Goal: Complete application form: Complete application form

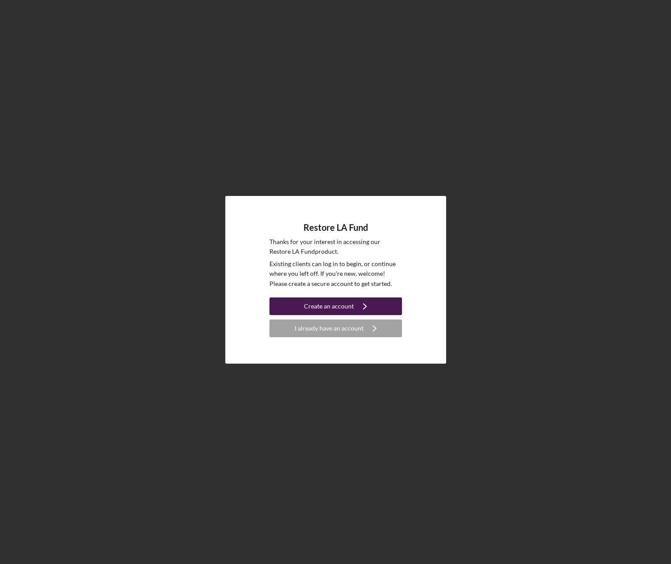
click at [339, 304] on div "Create an account" at bounding box center [329, 307] width 50 height 18
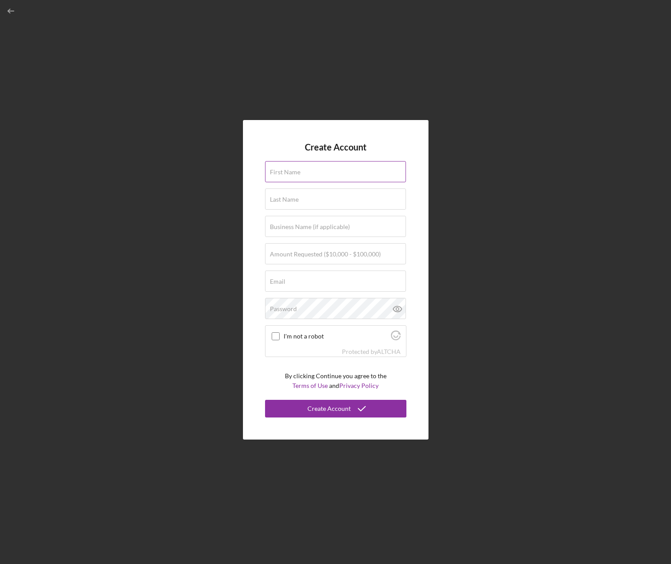
click at [306, 173] on input "First Name" at bounding box center [335, 171] width 141 height 21
type input "[PERSON_NAME]"
type input "[EMAIL_ADDRESS][DOMAIN_NAME]"
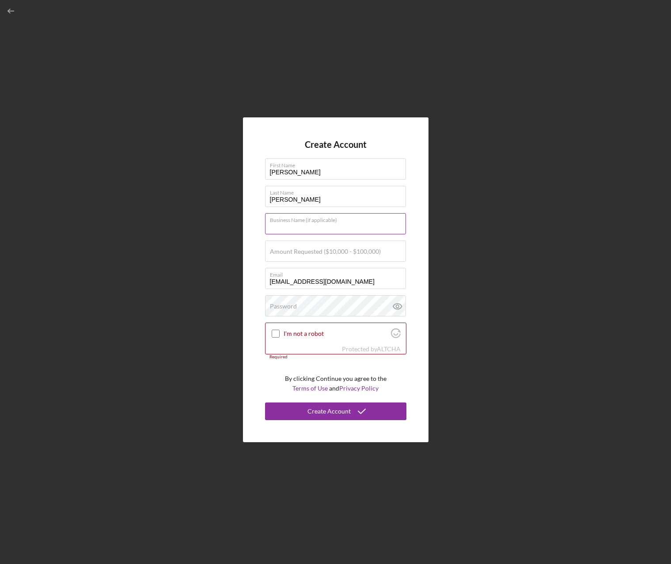
click at [305, 228] on input "Business Name (if applicable)" at bounding box center [335, 223] width 141 height 21
type input "Saucy [DEMOGRAPHIC_DATA]"
click at [288, 254] on label "Amount Requested ($10,000 - $100,000)" at bounding box center [325, 251] width 111 height 7
click at [288, 254] on input "Amount Requested ($10,000 - $100,000)" at bounding box center [335, 251] width 141 height 21
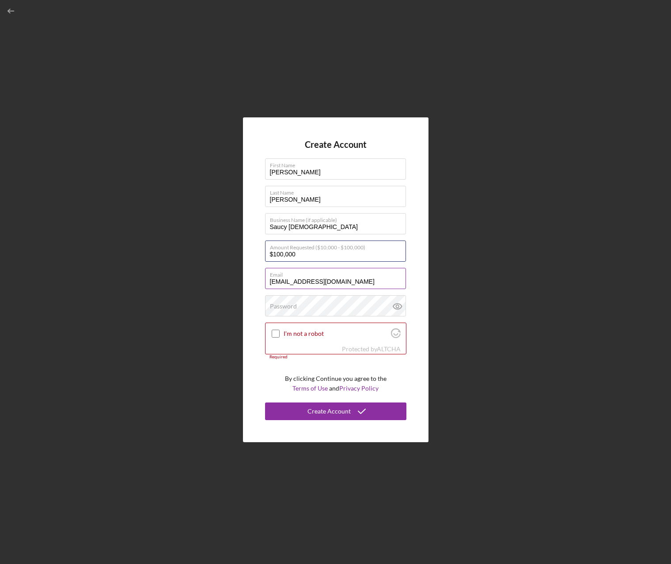
type input "$100,000"
drag, startPoint x: 367, startPoint y: 276, endPoint x: 233, endPoint y: 288, distance: 133.9
click at [233, 288] on div "Create Account First Name [PERSON_NAME] Last Name [PERSON_NAME] Business Name (…" at bounding box center [335, 280] width 662 height 560
drag, startPoint x: 345, startPoint y: 281, endPoint x: 232, endPoint y: 286, distance: 113.2
click at [232, 286] on div "Create Account First Name [PERSON_NAME] Last Name [PERSON_NAME] Business Name (…" at bounding box center [335, 280] width 662 height 560
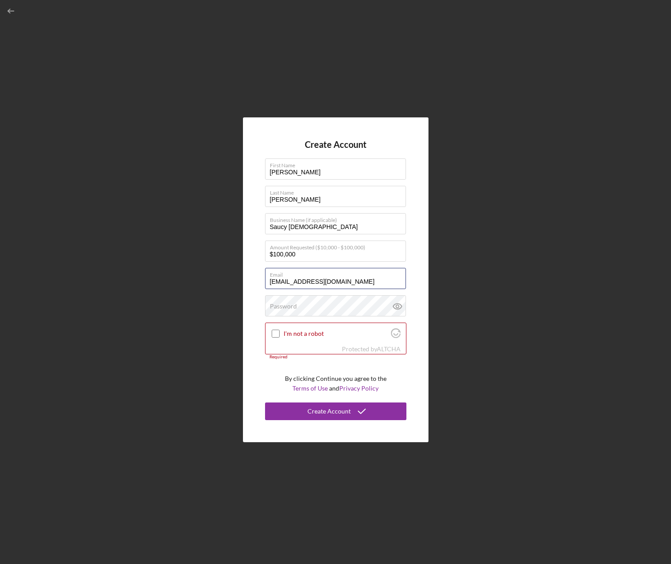
type input "[EMAIL_ADDRESS][DOMAIN_NAME]"
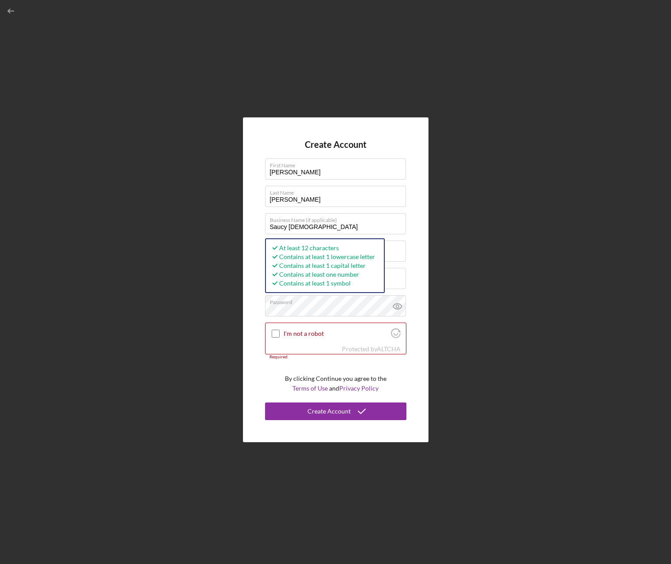
click at [263, 394] on div "Create Account First Name [PERSON_NAME] Last Name [PERSON_NAME] Business Name (…" at bounding box center [335, 279] width 185 height 325
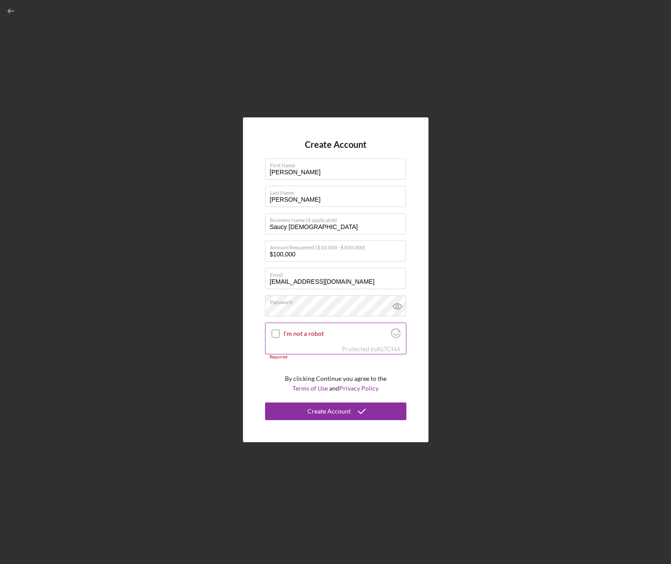
click at [270, 333] on div at bounding box center [275, 334] width 11 height 11
click at [277, 334] on input "I'm not a robot" at bounding box center [276, 334] width 8 height 8
checkbox input "true"
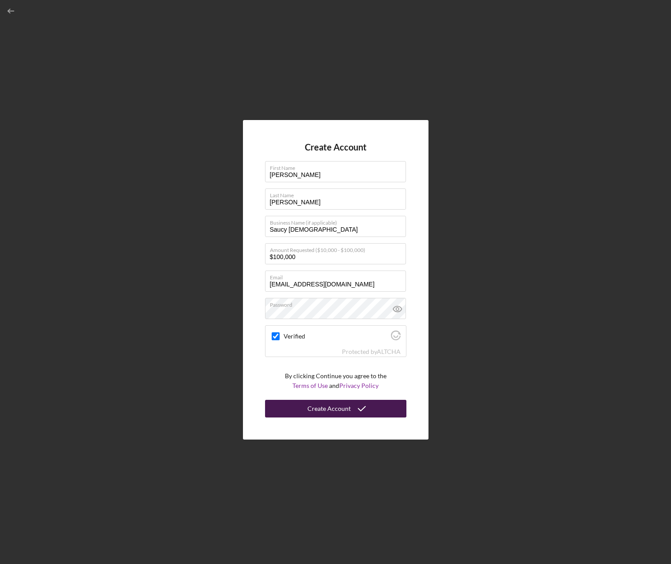
click at [328, 407] on div "Create Account" at bounding box center [328, 409] width 43 height 18
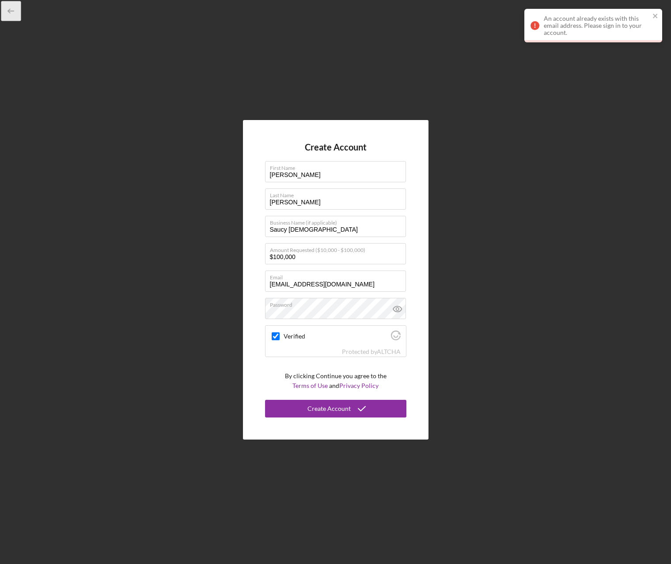
click at [10, 8] on icon "button" at bounding box center [11, 11] width 20 height 20
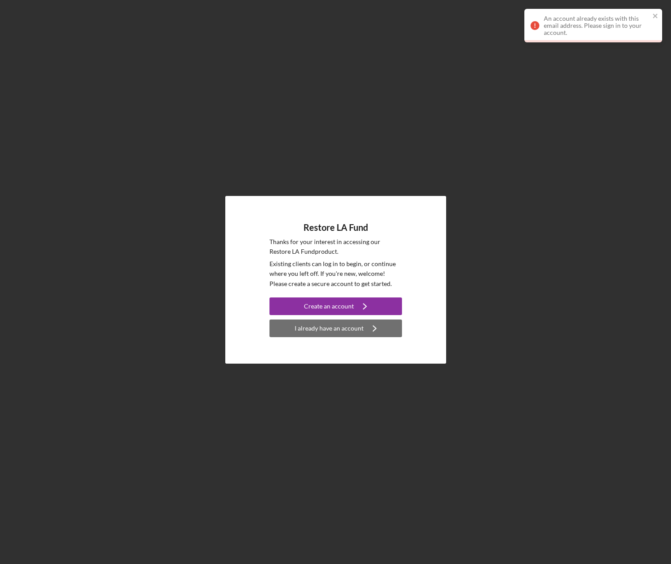
click at [332, 327] on div "I already have an account" at bounding box center [329, 329] width 69 height 18
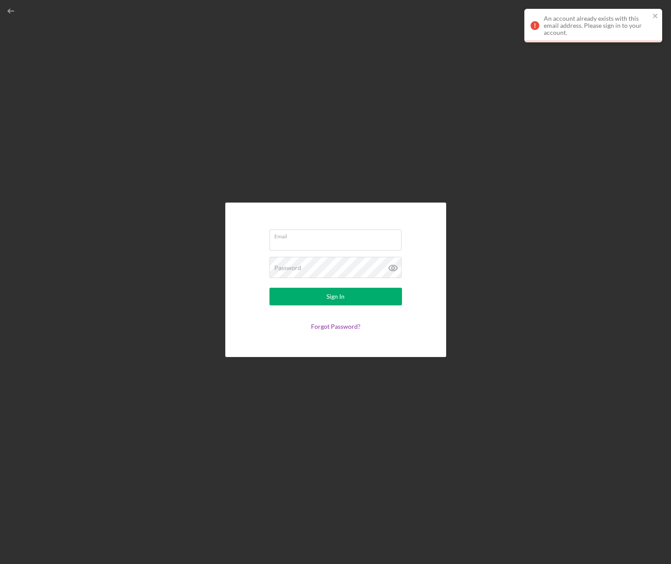
type input "[EMAIL_ADDRESS][DOMAIN_NAME]"
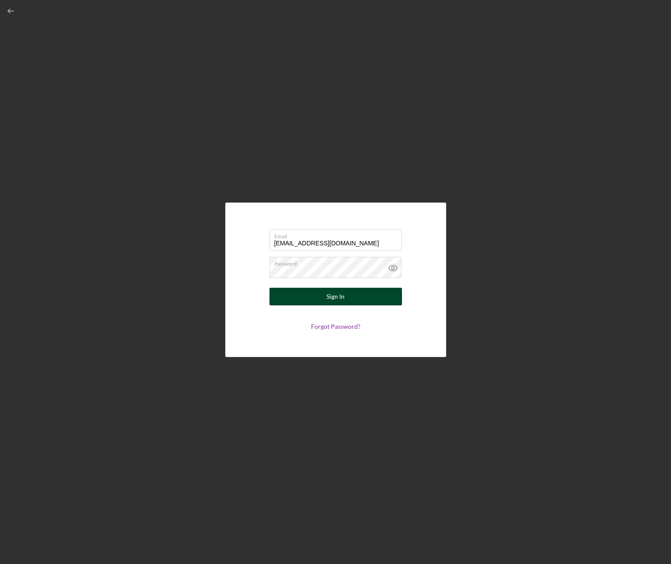
click at [329, 293] on div "Sign In" at bounding box center [335, 297] width 18 height 18
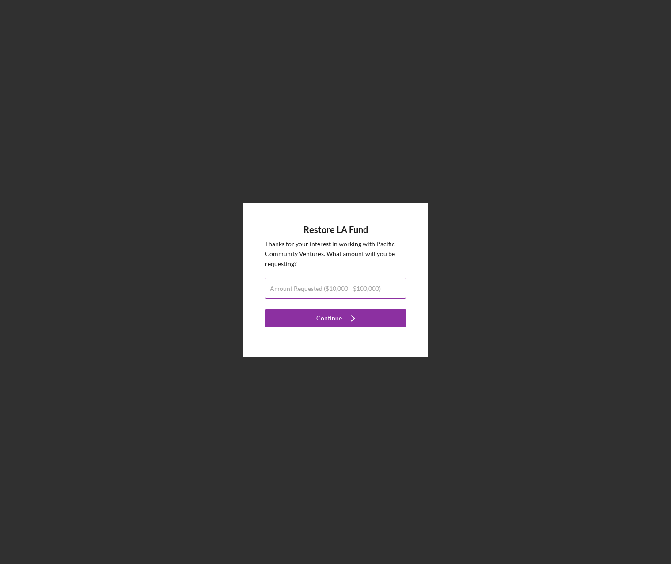
click at [299, 286] on label "Amount Requested ($10,000 - $100,000)" at bounding box center [325, 288] width 111 height 7
click at [299, 286] on input "Amount Requested ($10,000 - $100,000)" at bounding box center [335, 288] width 141 height 21
type input "$100,000"
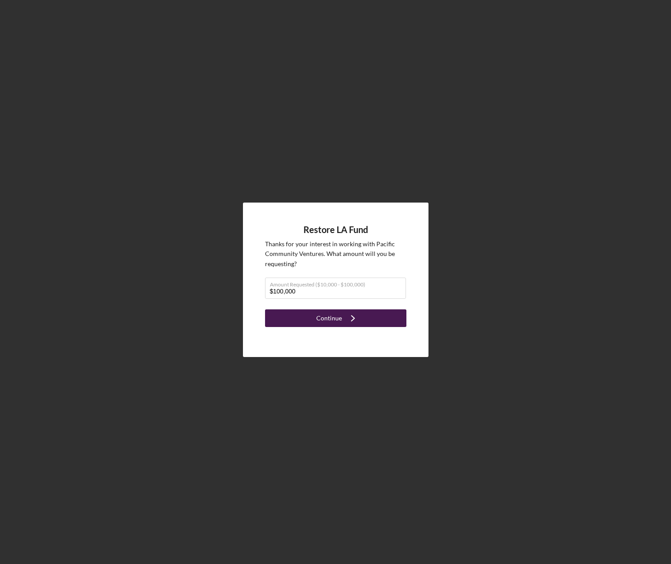
click at [343, 315] on icon "Icon/Navigate" at bounding box center [353, 318] width 22 height 22
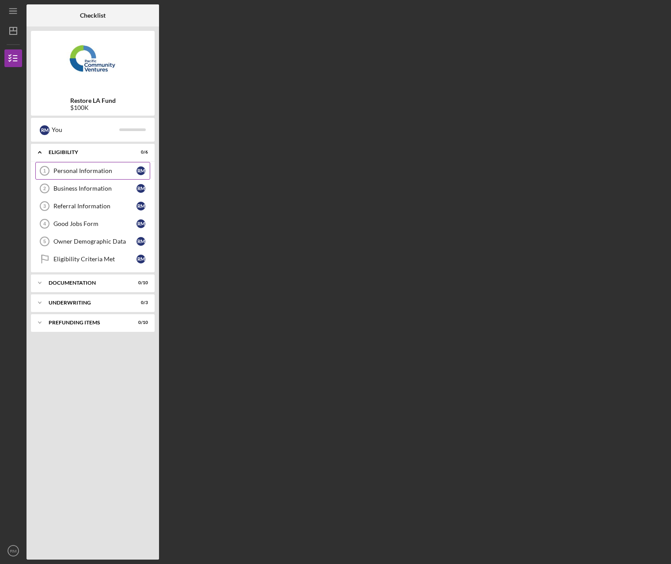
click at [87, 169] on div "Personal Information" at bounding box center [94, 170] width 83 height 7
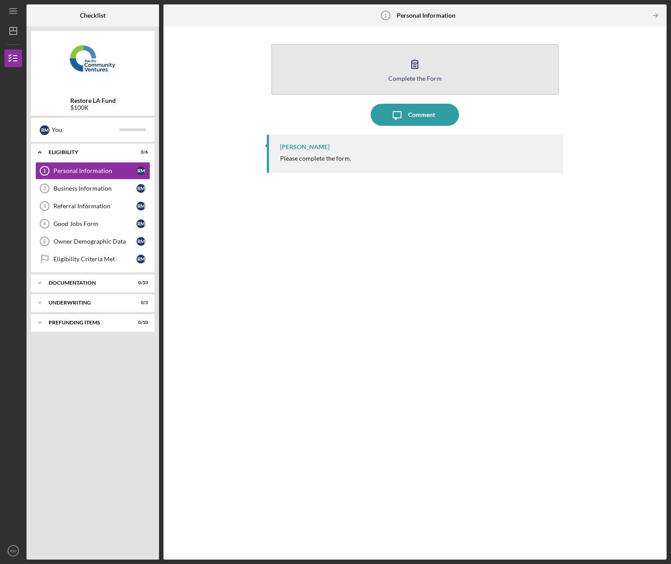
click at [417, 64] on icon "button" at bounding box center [415, 64] width 22 height 22
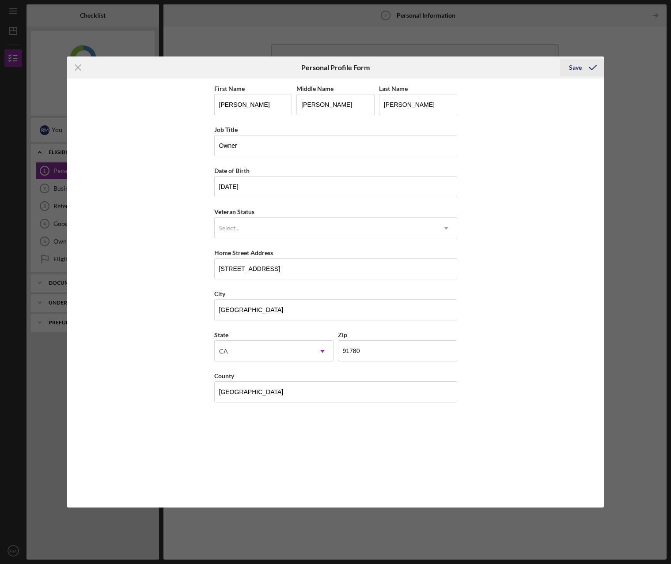
click at [580, 65] on div "Save" at bounding box center [575, 68] width 13 height 18
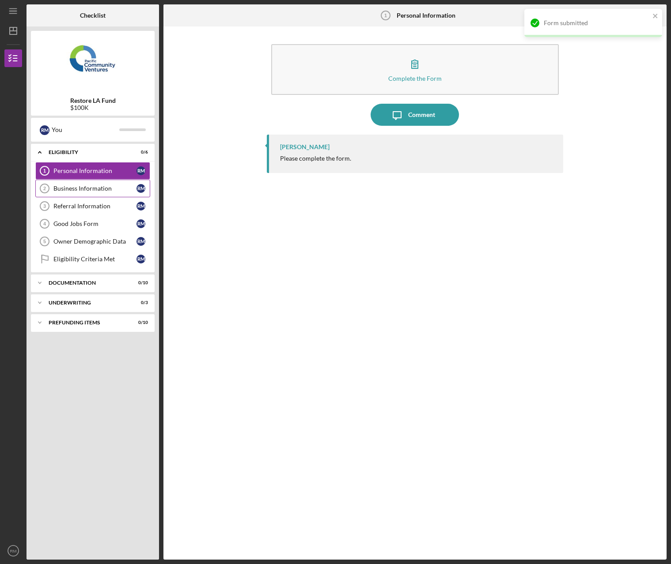
click at [92, 186] on div "Business Information" at bounding box center [94, 188] width 83 height 7
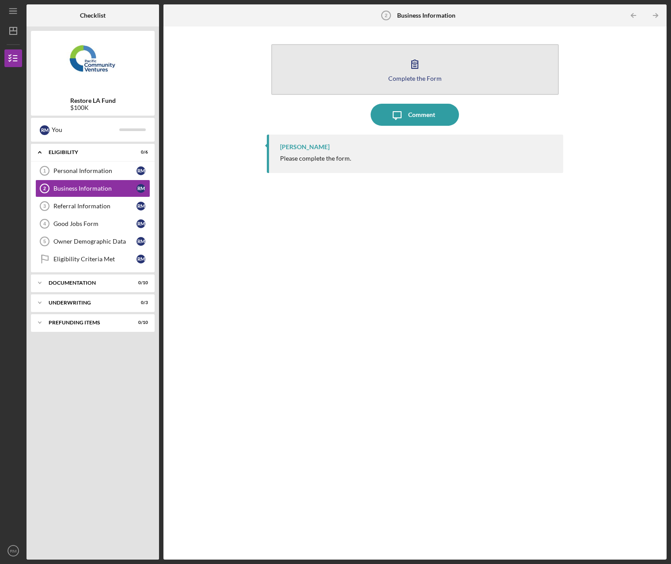
click at [411, 64] on icon "button" at bounding box center [415, 64] width 22 height 22
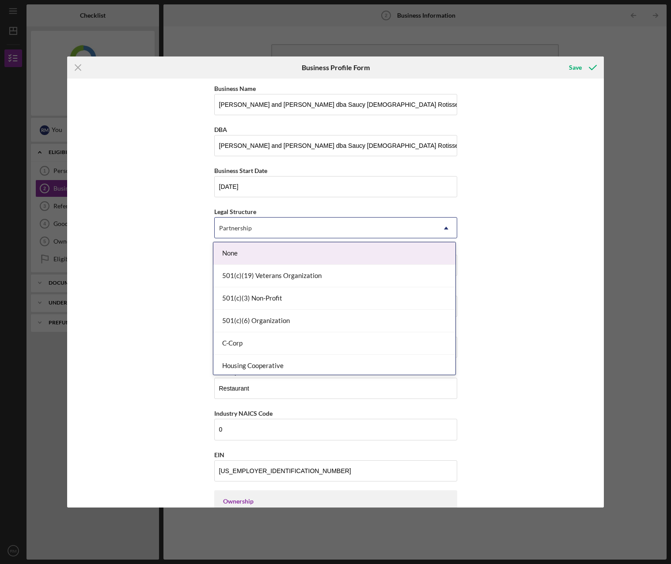
click at [445, 229] on use at bounding box center [446, 228] width 4 height 3
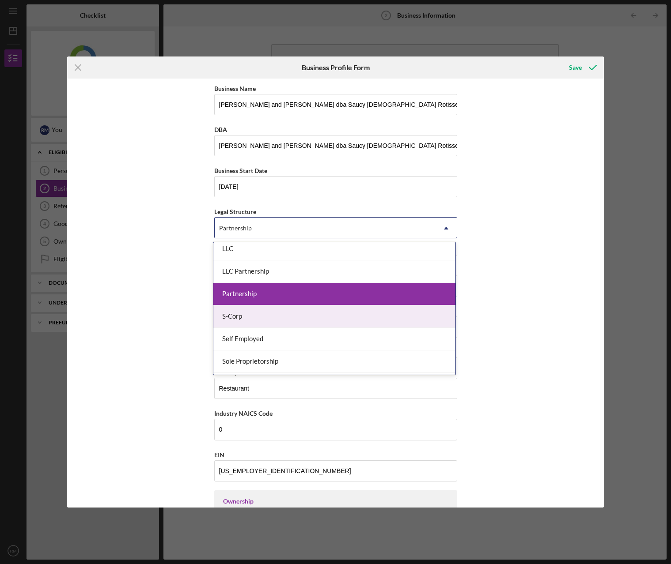
scroll to position [177, 0]
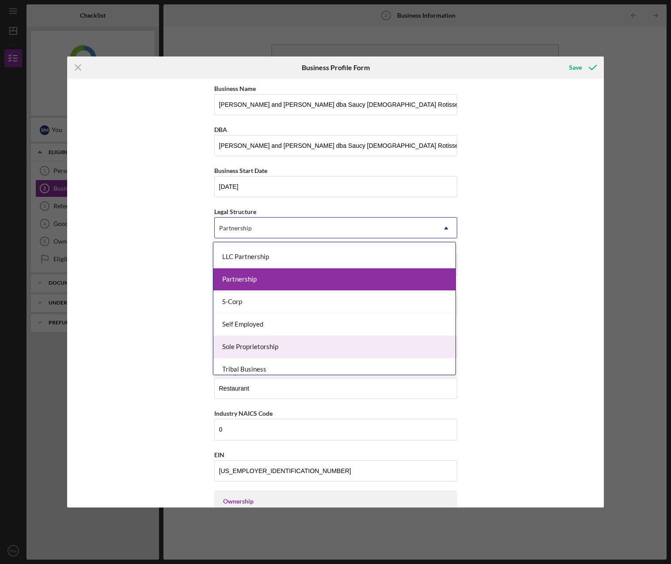
click at [358, 340] on div "Sole Proprietorship" at bounding box center [334, 347] width 242 height 23
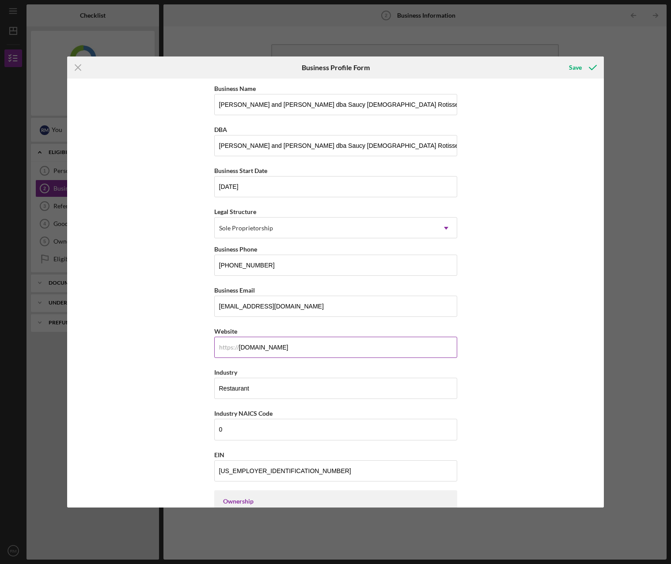
click at [376, 346] on input "[DOMAIN_NAME]" at bounding box center [335, 347] width 243 height 21
type input "s"
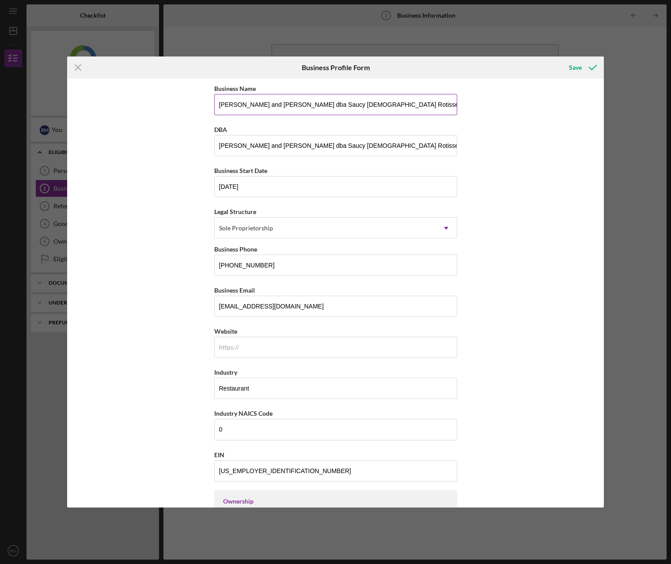
click at [284, 105] on input "[PERSON_NAME] and [PERSON_NAME] dba Saucy [DEMOGRAPHIC_DATA] Rotisserie" at bounding box center [335, 104] width 243 height 21
type input "[PERSON_NAME] dba Saucy [DEMOGRAPHIC_DATA] Rotisserie"
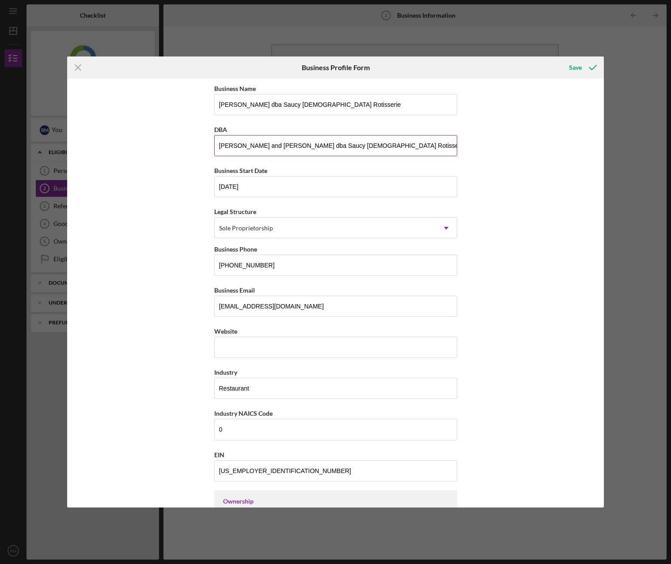
click at [267, 144] on input "[PERSON_NAME] and [PERSON_NAME] dba Saucy [DEMOGRAPHIC_DATA] Rotisserie" at bounding box center [335, 145] width 243 height 21
click at [338, 150] on input "[PERSON_NAME] dba Saucy [DEMOGRAPHIC_DATA] Rotisserie" at bounding box center [335, 145] width 243 height 21
type input "[PERSON_NAME] dba Saucy [DEMOGRAPHIC_DATA]"
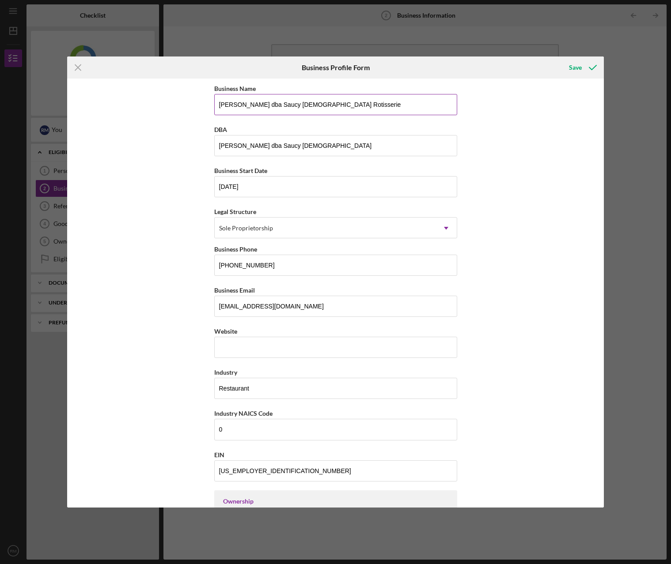
click at [337, 104] on input "[PERSON_NAME] dba Saucy [DEMOGRAPHIC_DATA] Rotisserie" at bounding box center [335, 104] width 243 height 21
click at [311, 102] on input "[PERSON_NAME] dba Saucy [DEMOGRAPHIC_DATA]" at bounding box center [335, 104] width 243 height 21
click at [234, 101] on input "[PERSON_NAME]" at bounding box center [335, 104] width 243 height 21
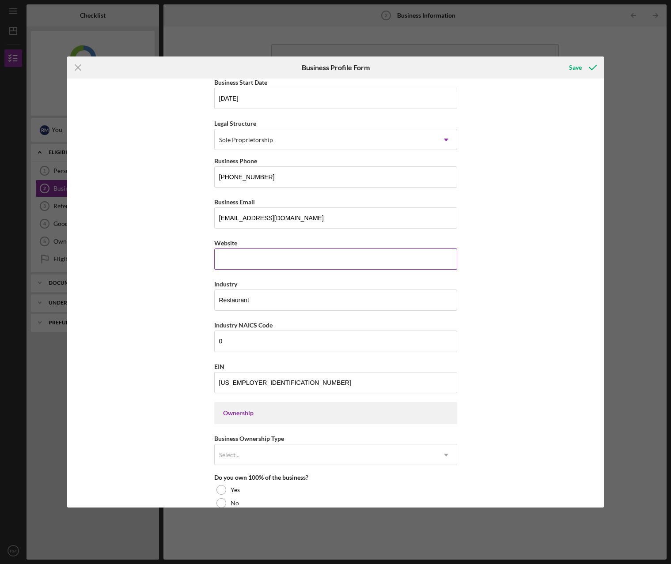
type input "[PERSON_NAME] [PERSON_NAME]"
click at [244, 256] on input "Website" at bounding box center [335, 259] width 243 height 21
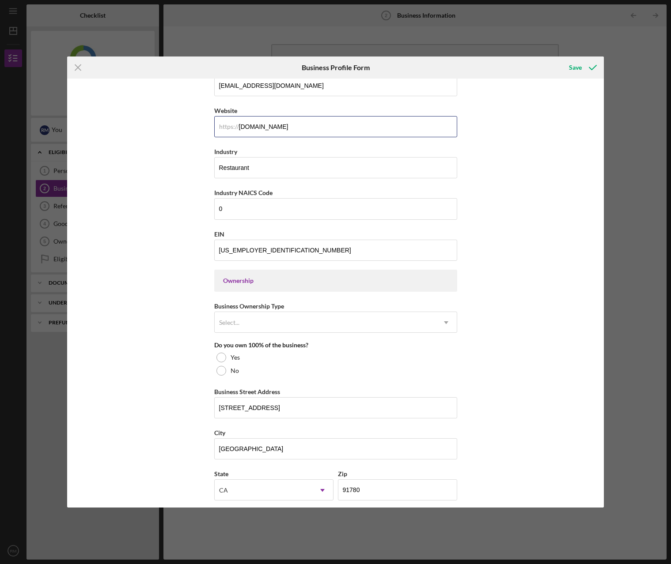
scroll to position [265, 0]
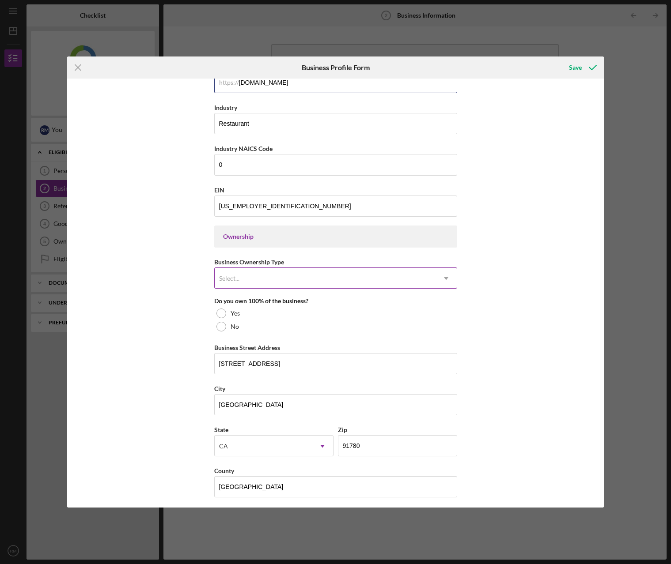
type input "[DOMAIN_NAME]"
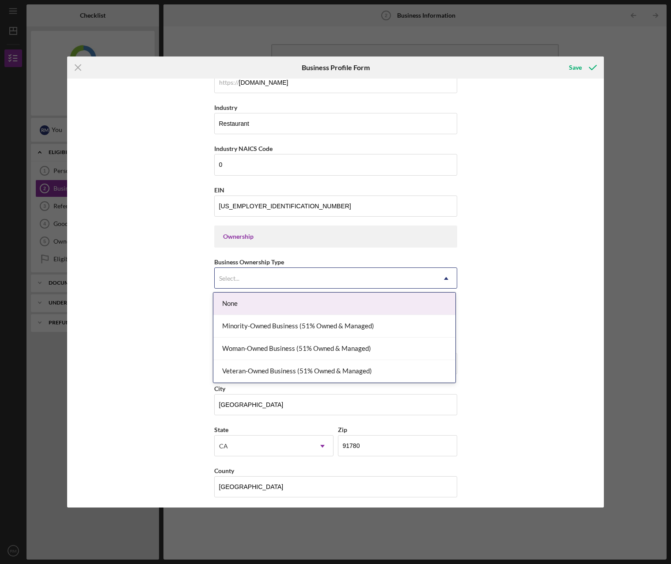
click at [317, 279] on div "Select..." at bounding box center [325, 278] width 221 height 20
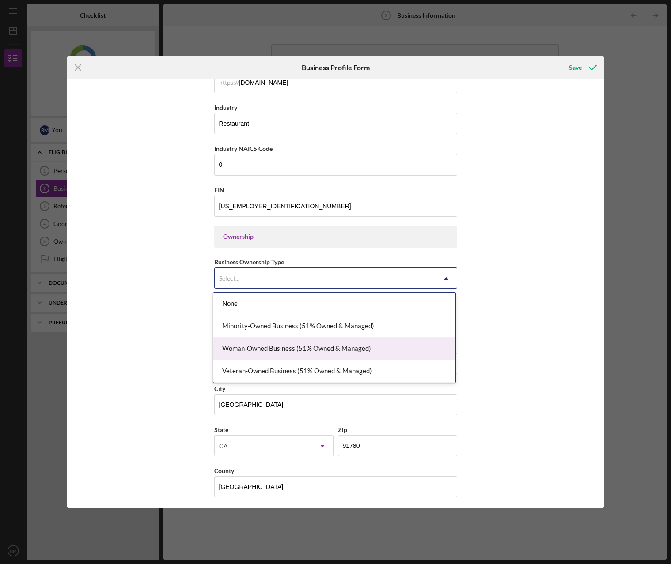
click at [409, 349] on div "Woman-Owned Business (51% Owned & Managed)" at bounding box center [334, 349] width 242 height 23
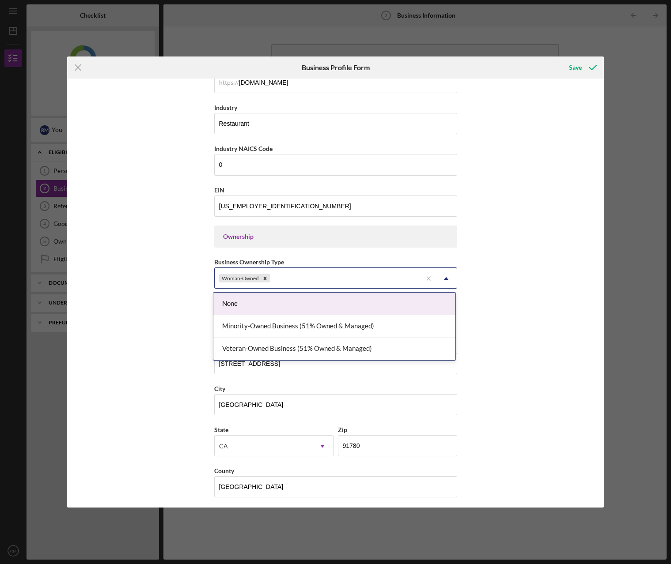
click at [314, 276] on div "Woman-Owned" at bounding box center [319, 278] width 208 height 20
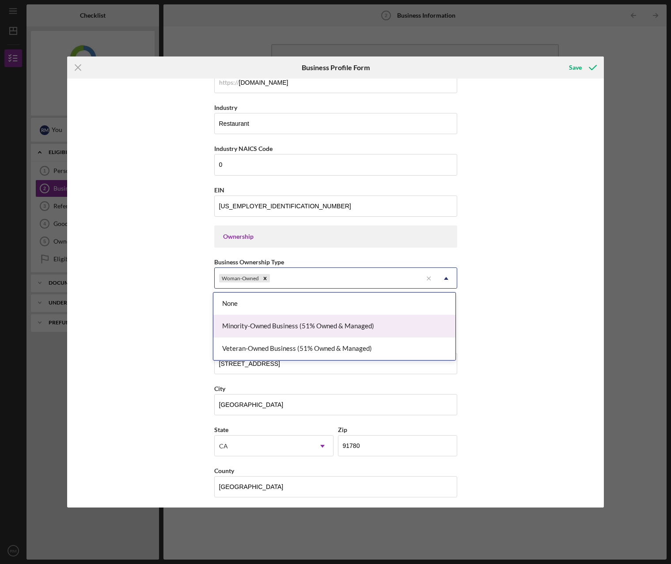
click at [297, 329] on div "Minority-Owned Business (51% Owned & Managed)" at bounding box center [334, 326] width 242 height 23
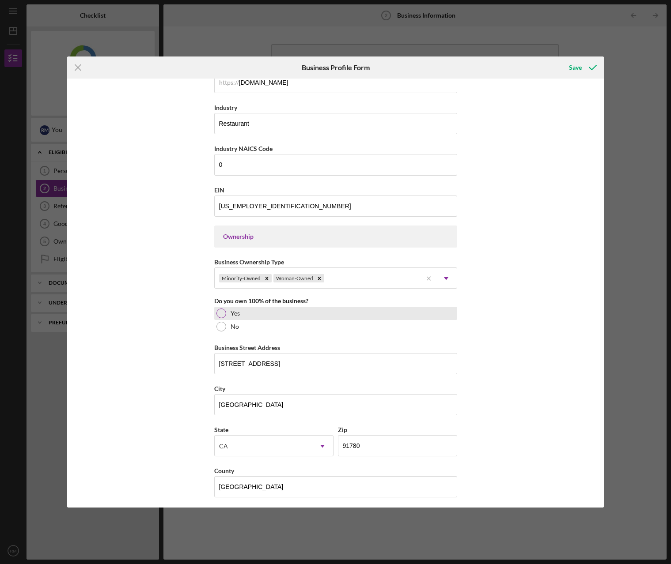
click at [217, 312] on div at bounding box center [221, 314] width 10 height 10
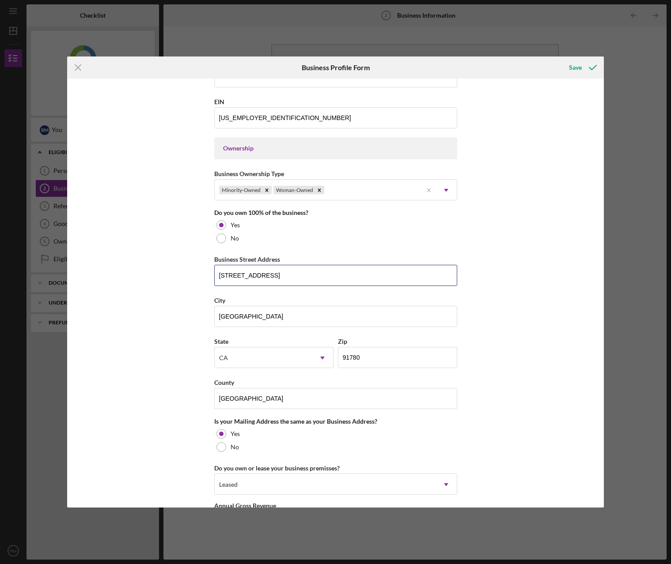
drag, startPoint x: 308, startPoint y: 280, endPoint x: 166, endPoint y: 276, distance: 142.7
click at [166, 276] on div "Business Name [PERSON_NAME] [PERSON_NAME] DBA [PERSON_NAME] dba Saucy [DEMOGRAP…" at bounding box center [335, 293] width 537 height 429
type input "[STREET_ADDRESS]"
type input "CA"
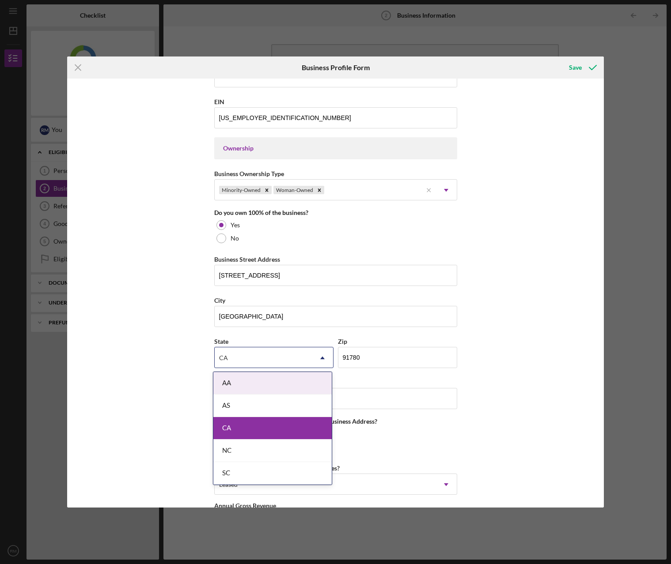
click at [508, 348] on div "Business Name [PERSON_NAME] [PERSON_NAME] DBA [PERSON_NAME] dba Saucy [DEMOGRAP…" at bounding box center [335, 293] width 537 height 429
click at [241, 426] on div "CA" at bounding box center [272, 428] width 118 height 23
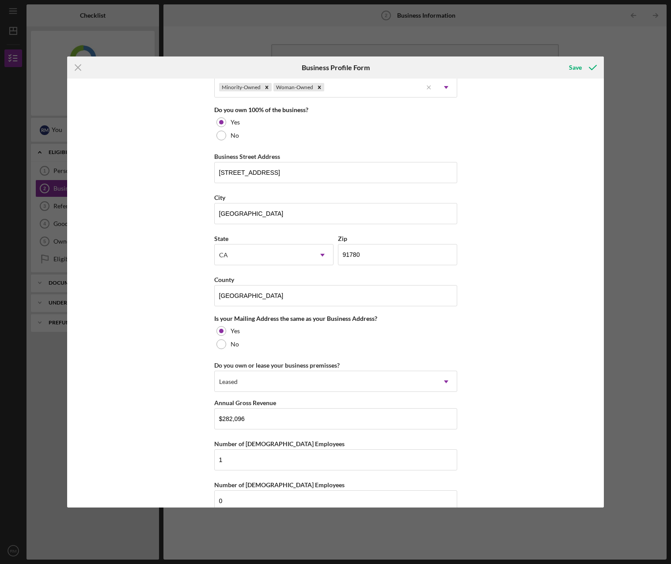
scroll to position [473, 0]
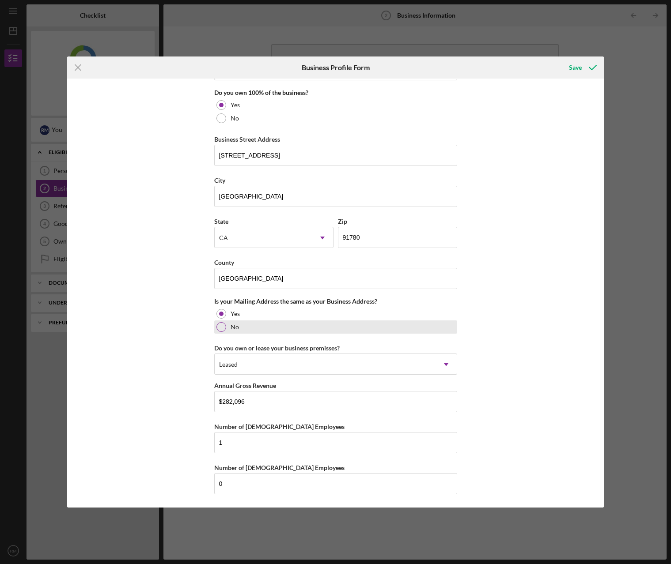
click at [223, 326] on div at bounding box center [221, 327] width 10 height 10
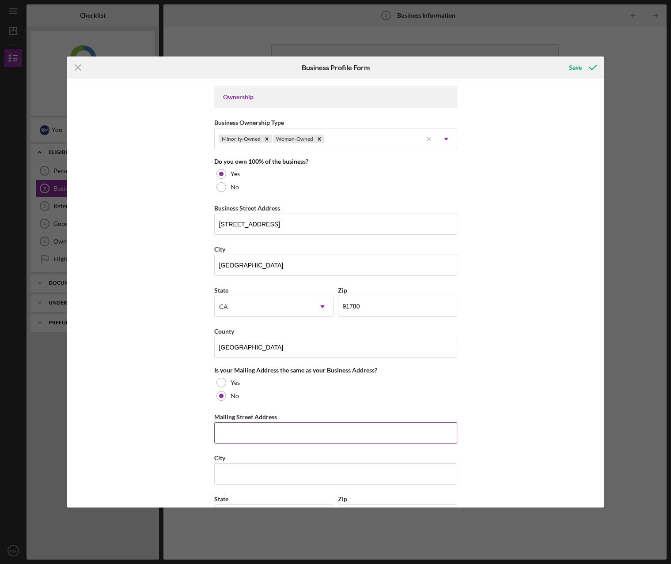
scroll to position [385, 0]
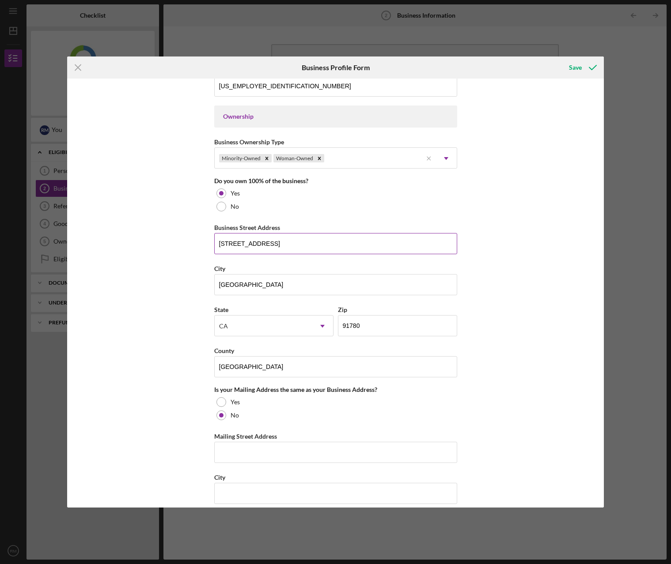
drag, startPoint x: 303, startPoint y: 237, endPoint x: 305, endPoint y: 245, distance: 7.8
click at [305, 245] on input "[STREET_ADDRESS]" at bounding box center [335, 243] width 243 height 21
drag, startPoint x: 306, startPoint y: 245, endPoint x: 117, endPoint y: 244, distance: 188.1
click at [117, 244] on div "Business Name [PERSON_NAME] [PERSON_NAME] DBA [PERSON_NAME] dba Saucy [DEMOGRAP…" at bounding box center [335, 293] width 537 height 429
type input "[STREET_ADDRESS]"
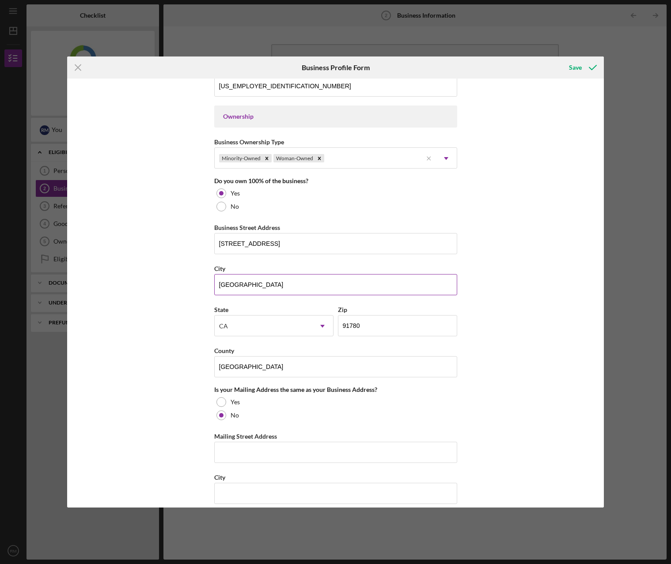
drag, startPoint x: 293, startPoint y: 286, endPoint x: 248, endPoint y: 291, distance: 45.3
click at [248, 291] on input "[GEOGRAPHIC_DATA]" at bounding box center [335, 284] width 243 height 21
click at [261, 288] on input "[GEOGRAPHIC_DATA]" at bounding box center [335, 284] width 243 height 21
click at [261, 285] on input "[GEOGRAPHIC_DATA]" at bounding box center [335, 284] width 243 height 21
type input "T"
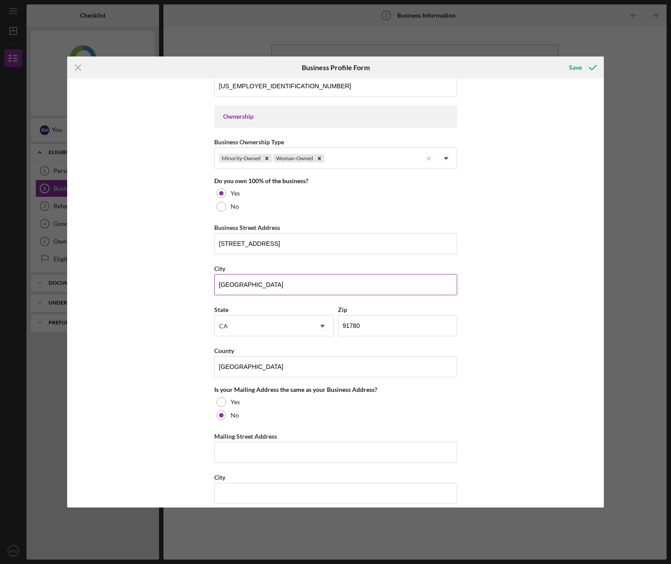
type input "[GEOGRAPHIC_DATA]"
type input "91107"
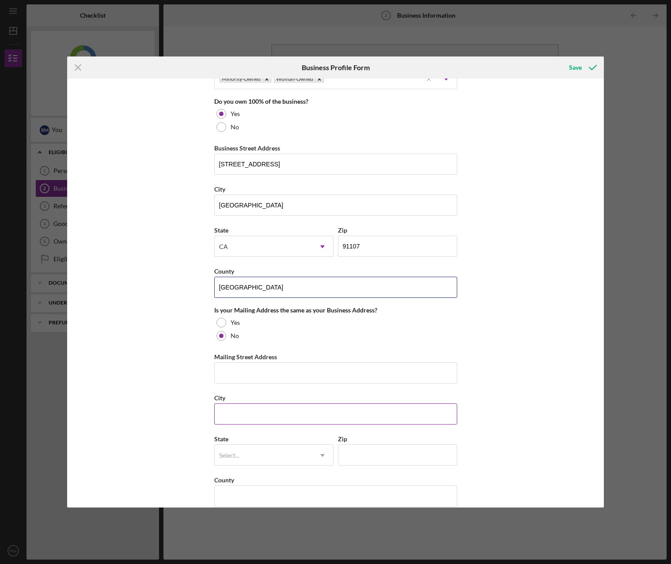
scroll to position [473, 0]
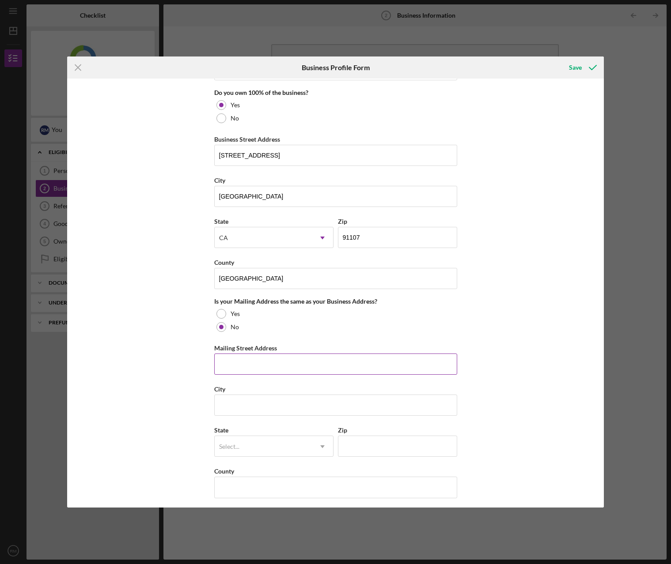
click at [227, 364] on input "Mailing Street Address" at bounding box center [335, 364] width 243 height 21
type input "[STREET_ADDRESS]"
type input "[GEOGRAPHIC_DATA]"
type input "91780"
type input "CA"
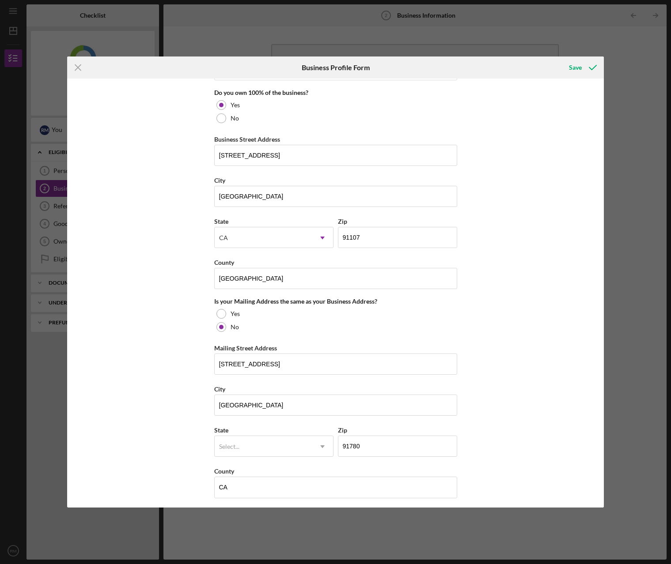
click at [505, 392] on div "Business Name [PERSON_NAME] [PERSON_NAME] DBA [PERSON_NAME] dba Saucy [DEMOGRAP…" at bounding box center [335, 293] width 537 height 429
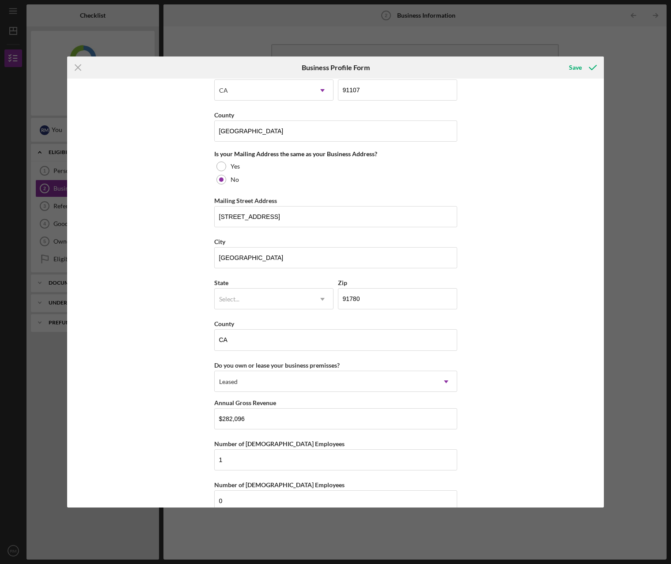
scroll to position [638, 0]
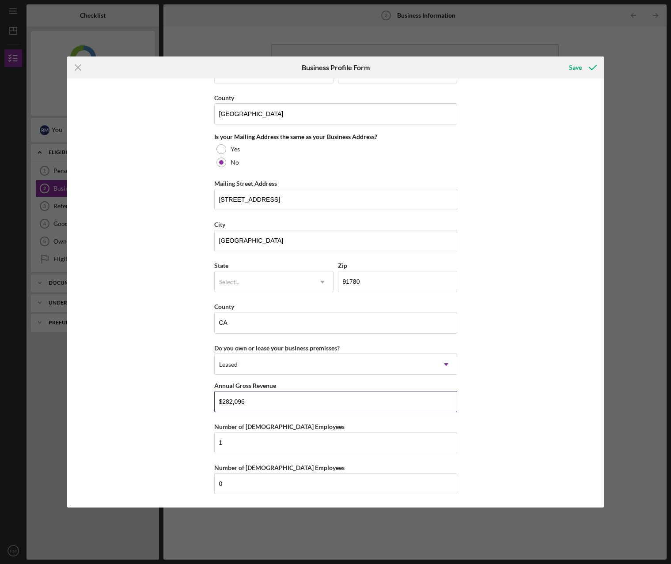
drag, startPoint x: 268, startPoint y: 403, endPoint x: 154, endPoint y: 392, distance: 114.9
click at [154, 392] on div "Business Name [PERSON_NAME] [PERSON_NAME] DBA [PERSON_NAME] dba Saucy [DEMOGRAP…" at bounding box center [335, 293] width 537 height 429
type input "$644,194"
click at [171, 415] on div "Business Name [PERSON_NAME] [PERSON_NAME] DBA [PERSON_NAME] dba Saucy [DEMOGRAP…" at bounding box center [335, 293] width 537 height 429
drag, startPoint x: 258, startPoint y: 439, endPoint x: 198, endPoint y: 437, distance: 60.1
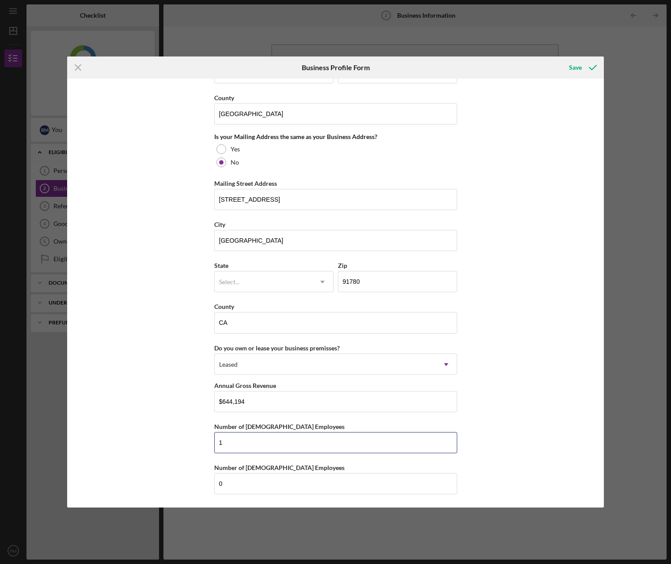
click at [198, 437] on div "Business Name [PERSON_NAME] [PERSON_NAME] DBA [PERSON_NAME] dba Saucy [DEMOGRAP…" at bounding box center [335, 293] width 537 height 429
type input "4"
drag, startPoint x: 235, startPoint y: 482, endPoint x: 179, endPoint y: 475, distance: 56.5
click at [186, 477] on div "Business Name [PERSON_NAME] [PERSON_NAME] DBA [PERSON_NAME] dba Saucy [DEMOGRAP…" at bounding box center [335, 293] width 537 height 429
type input "1"
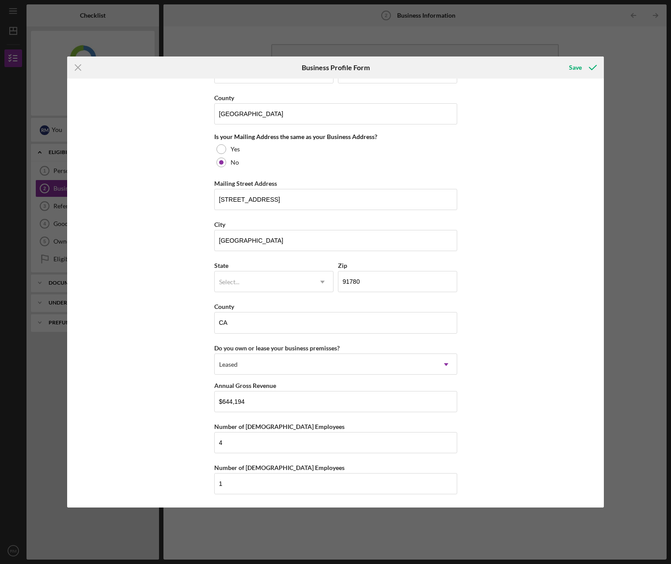
click at [527, 430] on div "Business Name [PERSON_NAME] [PERSON_NAME] DBA [PERSON_NAME] dba Saucy [DEMOGRAP…" at bounding box center [335, 293] width 537 height 429
click at [579, 67] on div "Save" at bounding box center [575, 68] width 13 height 18
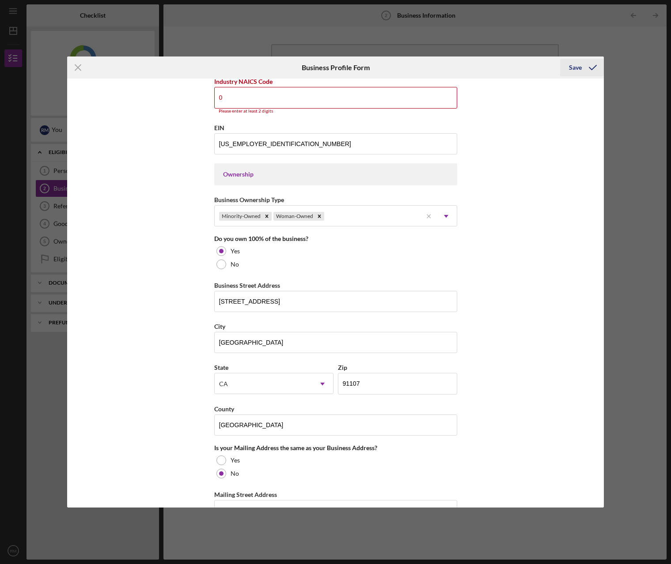
scroll to position [330, 0]
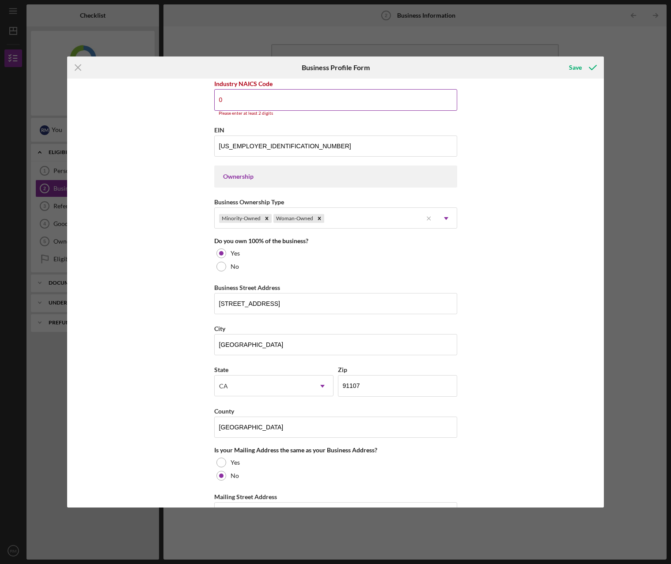
click at [239, 99] on input "0" at bounding box center [335, 99] width 243 height 21
click at [222, 101] on input "0" at bounding box center [335, 99] width 243 height 21
drag, startPoint x: 192, startPoint y: 96, endPoint x: 170, endPoint y: 93, distance: 21.8
click at [170, 93] on div "Business Name [PERSON_NAME] [PERSON_NAME] DBA [PERSON_NAME] dba Saucy [DEMOGRAP…" at bounding box center [335, 293] width 537 height 429
click at [242, 101] on input "0" at bounding box center [335, 99] width 243 height 21
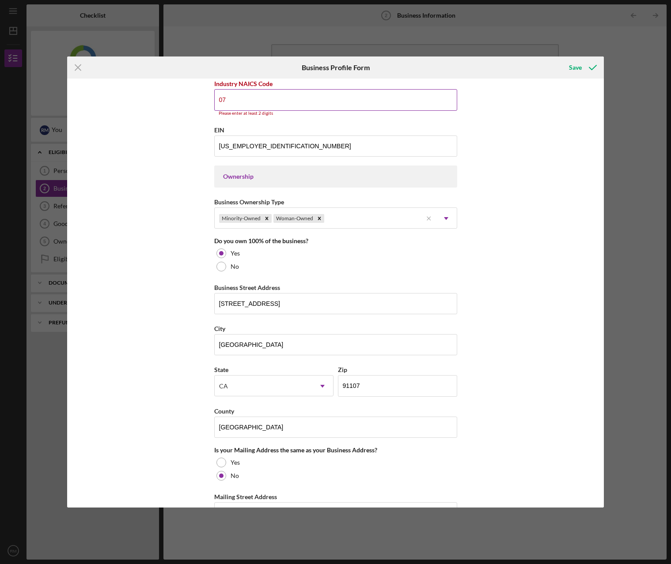
type input "0"
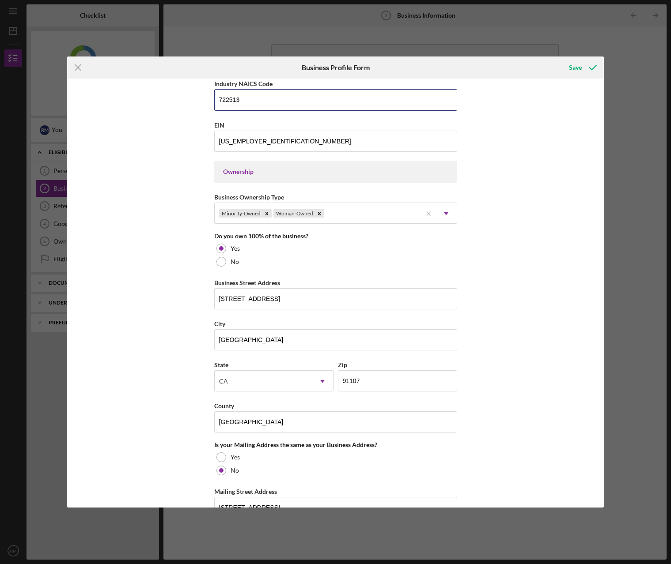
type input "722513"
click at [533, 210] on div "Business Name [PERSON_NAME] [PERSON_NAME] DBA [PERSON_NAME] dba Saucy [DEMOGRAP…" at bounding box center [335, 293] width 537 height 429
click at [576, 66] on div "Save" at bounding box center [575, 68] width 13 height 18
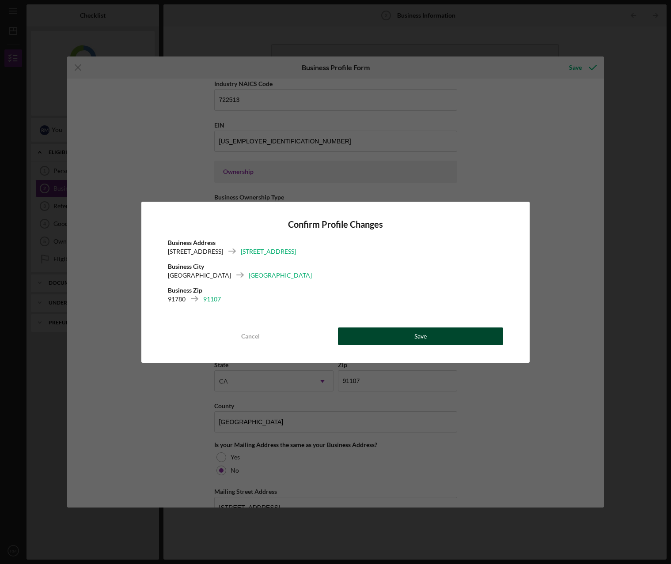
click at [391, 336] on button "Save" at bounding box center [421, 337] width 166 height 18
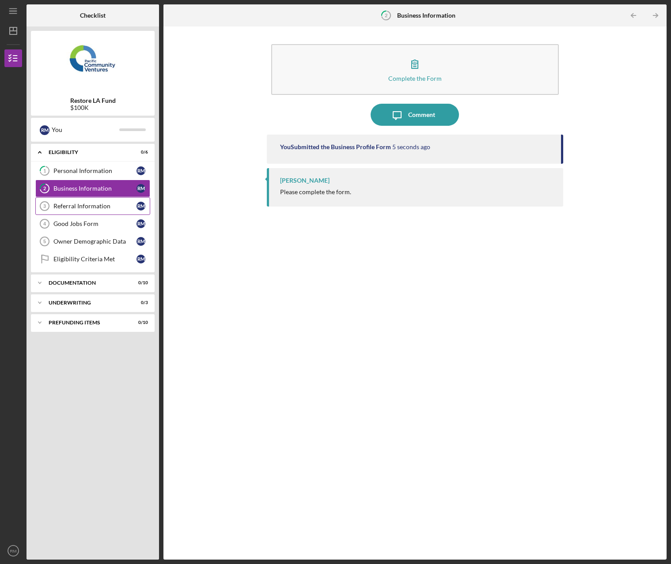
click at [80, 204] on div "Referral Information" at bounding box center [94, 206] width 83 height 7
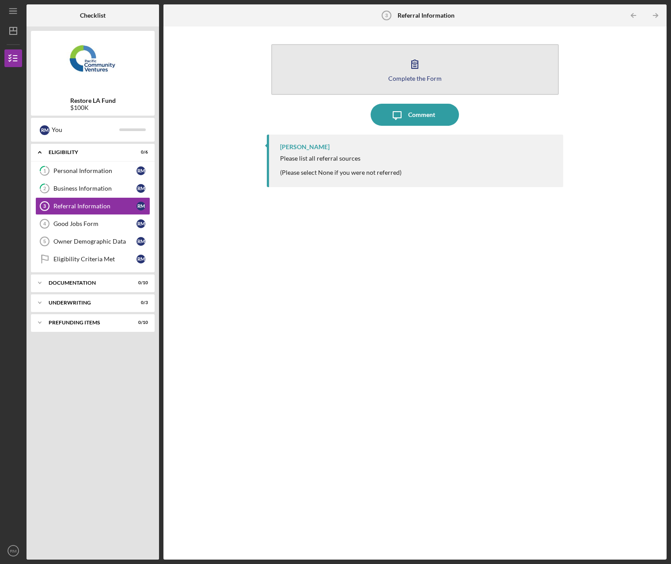
click at [471, 74] on button "Complete the Form Form" at bounding box center [414, 69] width 287 height 51
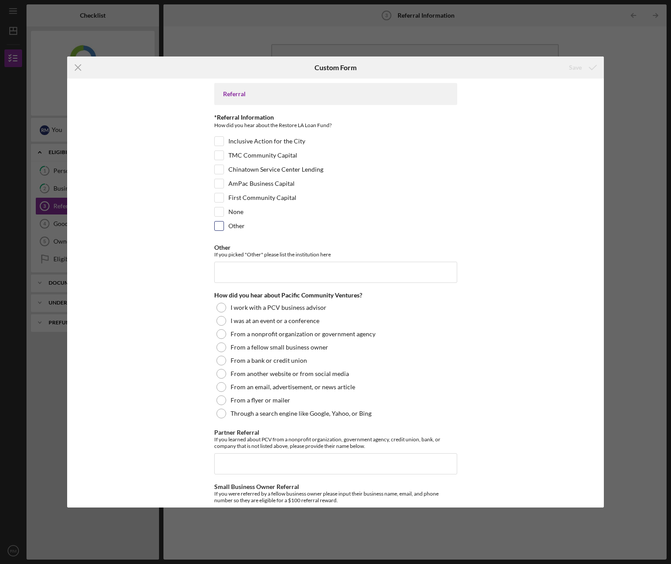
click at [222, 224] on input "Other" at bounding box center [219, 226] width 9 height 9
checkbox input "true"
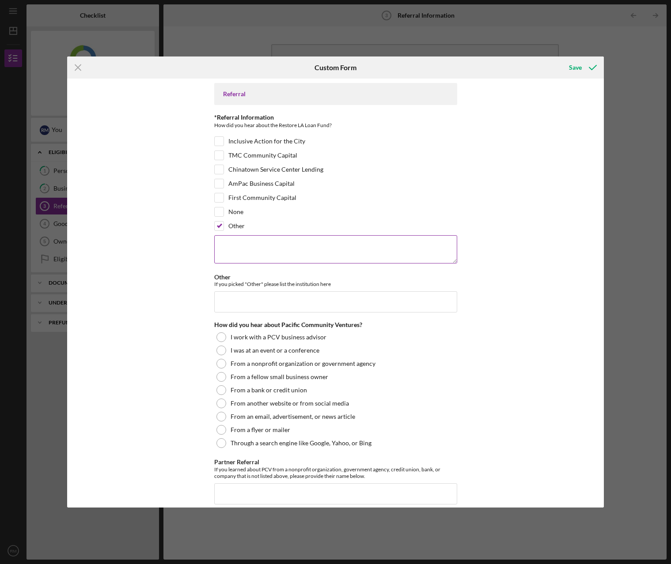
click at [250, 248] on textarea at bounding box center [335, 249] width 243 height 28
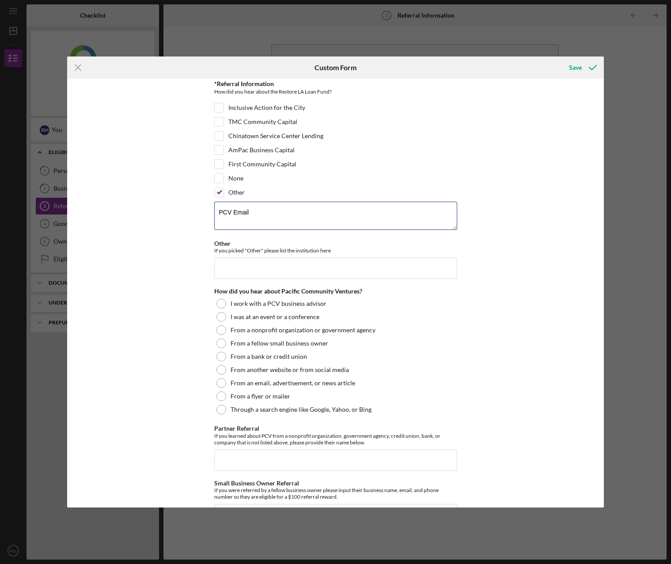
scroll to position [87, 0]
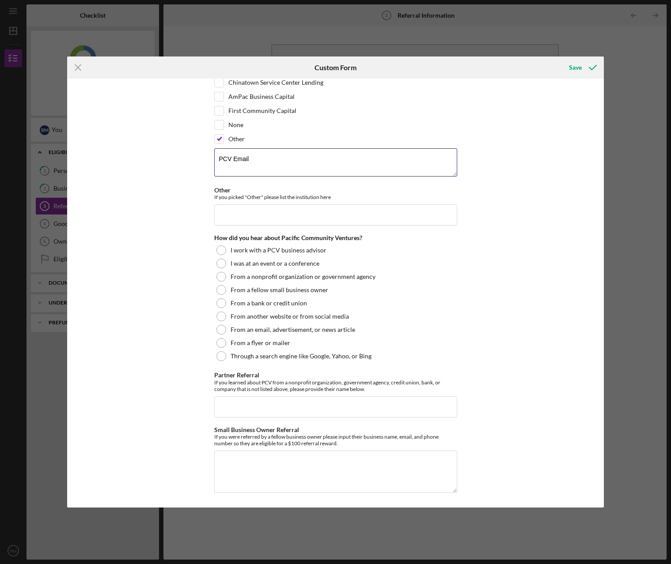
type textarea "PCV Email"
click at [162, 252] on div "Referral *Referral Information How did you hear about the Restore LA Loan Fund?…" at bounding box center [335, 293] width 537 height 429
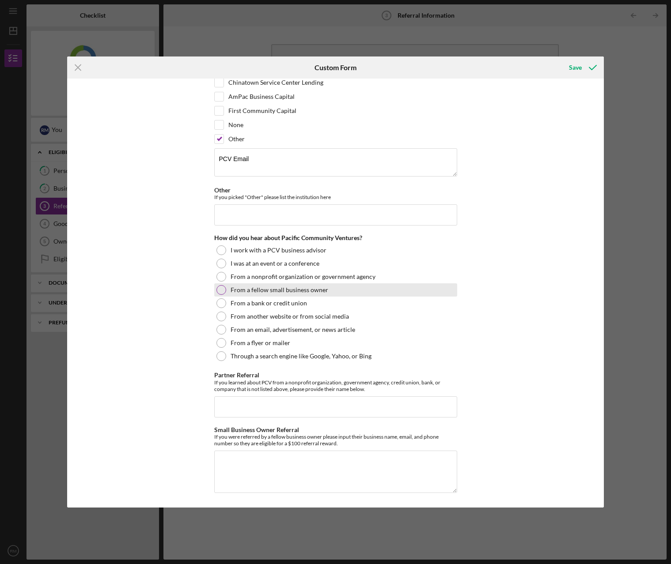
click at [219, 287] on div at bounding box center [221, 290] width 10 height 10
click at [578, 67] on div "Save" at bounding box center [575, 68] width 13 height 18
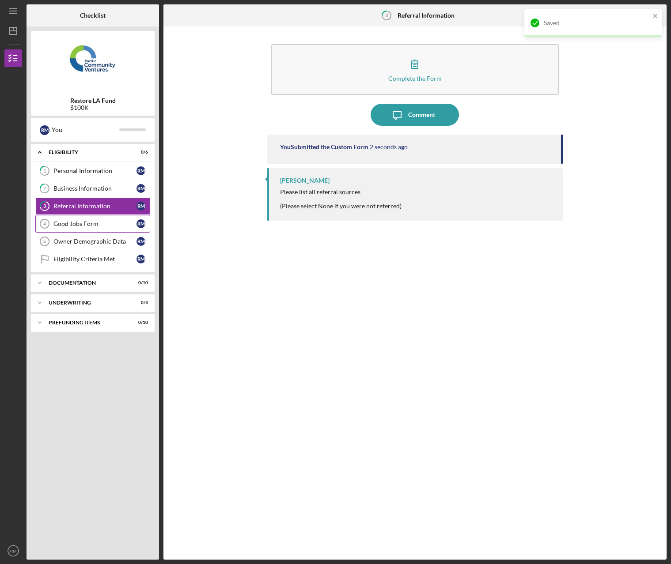
click at [60, 220] on div "Good Jobs Form" at bounding box center [94, 223] width 83 height 7
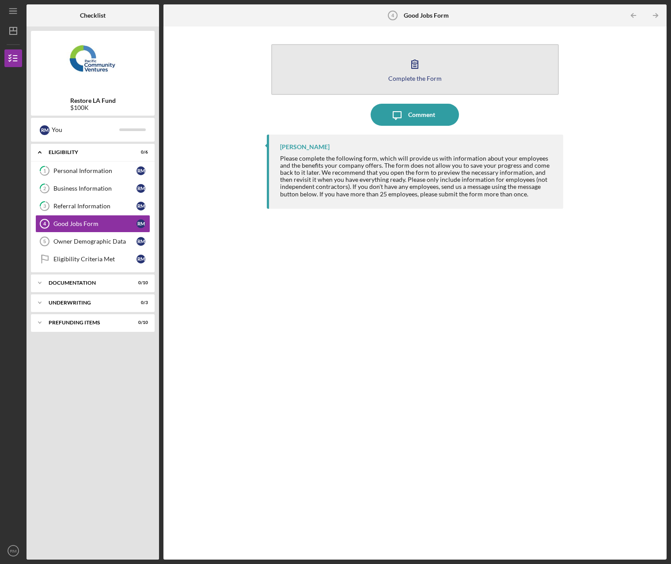
click at [419, 62] on icon "button" at bounding box center [415, 64] width 22 height 22
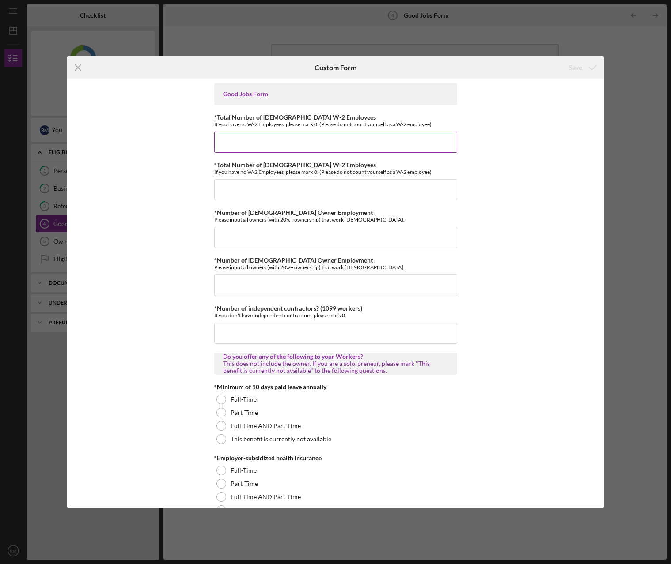
click at [226, 141] on input "*Total Number of [DEMOGRAPHIC_DATA] W-2 Employees" at bounding box center [335, 142] width 243 height 21
type input "2"
click at [227, 193] on input "*Total Number of [DEMOGRAPHIC_DATA] W-2 Employees" at bounding box center [335, 189] width 243 height 21
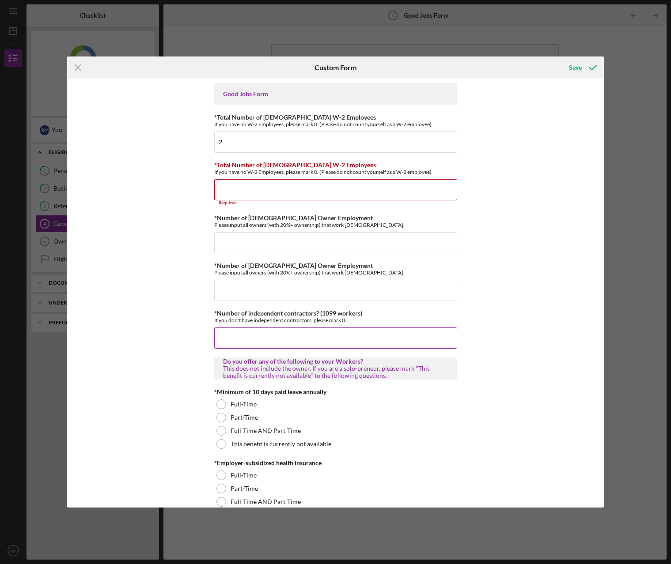
click at [249, 333] on input "*Number of independent contractors? (1099 workers)" at bounding box center [335, 338] width 243 height 21
type input "2"
click at [256, 188] on input "*Total Number of [DEMOGRAPHIC_DATA] W-2 Employees" at bounding box center [335, 189] width 243 height 21
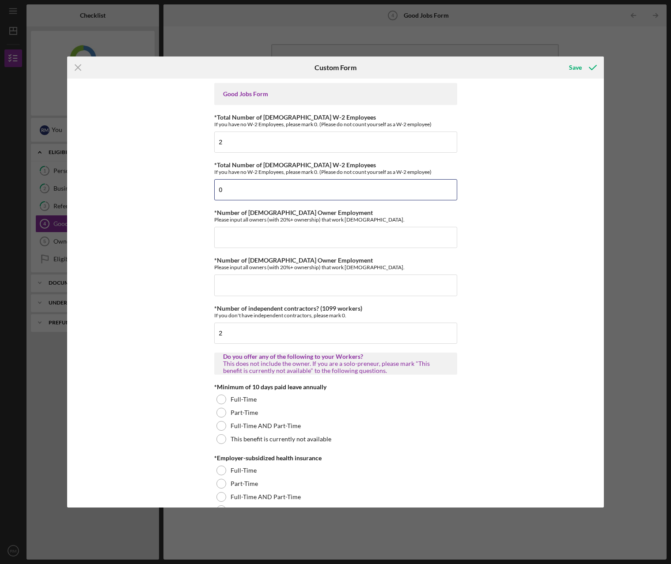
drag, startPoint x: 234, startPoint y: 188, endPoint x: 187, endPoint y: 189, distance: 46.8
click at [187, 189] on div "Good Jobs Form *Total Number of [DEMOGRAPHIC_DATA] W-2 Employees If you have no…" at bounding box center [335, 293] width 537 height 429
type input "1"
click at [159, 264] on div "Good Jobs Form *Total Number of [DEMOGRAPHIC_DATA] W-2 Employees If you have no…" at bounding box center [335, 293] width 537 height 429
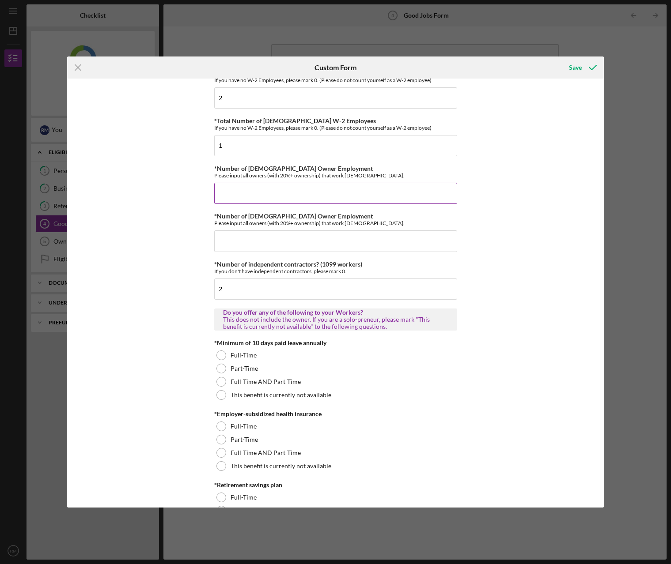
click at [235, 192] on input "*Number of [DEMOGRAPHIC_DATA] Owner Employment" at bounding box center [335, 193] width 243 height 21
click at [229, 189] on input "0" at bounding box center [335, 193] width 243 height 21
drag, startPoint x: 225, startPoint y: 192, endPoint x: 202, endPoint y: 193, distance: 23.0
click at [208, 193] on div "Good Jobs Form *Total Number of [DEMOGRAPHIC_DATA] W-2 Employees If you have no…" at bounding box center [335, 293] width 537 height 429
click at [219, 241] on input "*Number of [DEMOGRAPHIC_DATA] Owner Employment" at bounding box center [335, 241] width 243 height 21
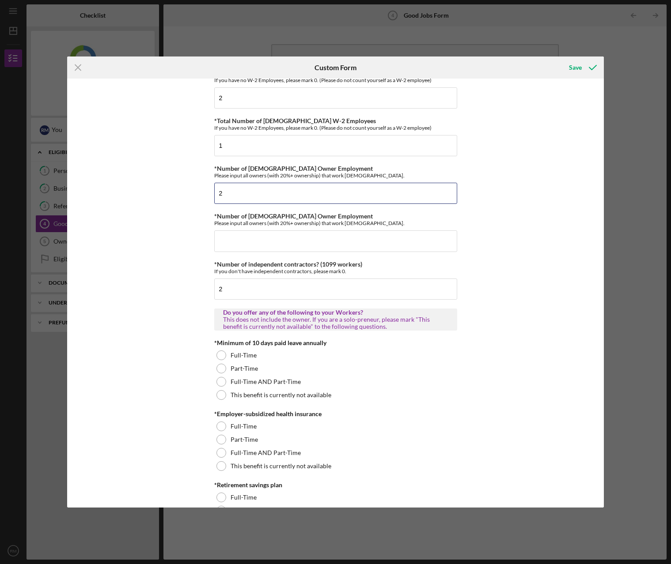
drag, startPoint x: 227, startPoint y: 194, endPoint x: 194, endPoint y: 189, distance: 33.5
click at [194, 189] on div "Good Jobs Form *Total Number of [DEMOGRAPHIC_DATA] W-2 Employees If you have no…" at bounding box center [335, 293] width 537 height 429
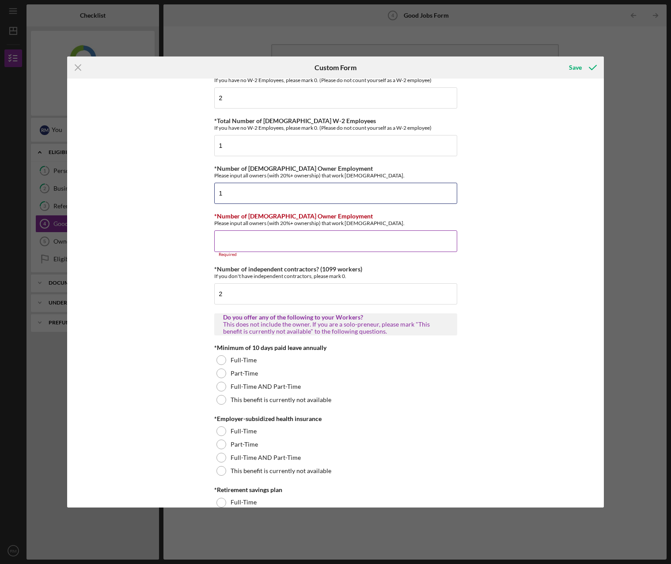
type input "1"
click at [236, 241] on input "*Number of [DEMOGRAPHIC_DATA] Owner Employment" at bounding box center [335, 241] width 243 height 21
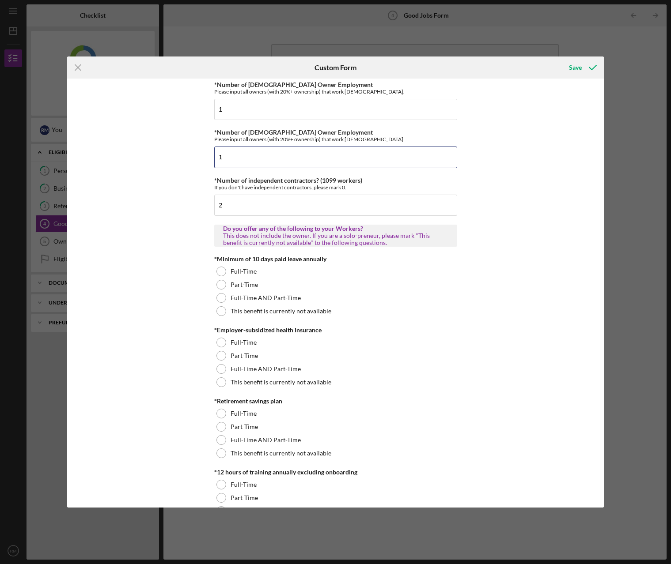
scroll to position [132, 0]
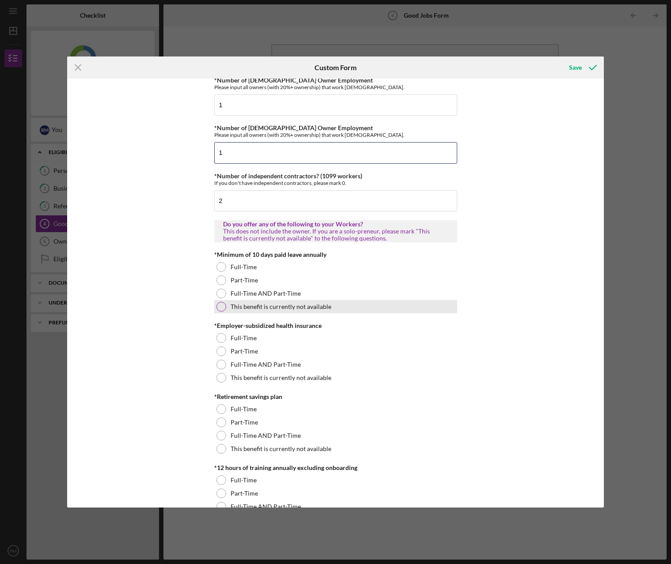
type input "1"
click at [217, 307] on div at bounding box center [221, 307] width 10 height 10
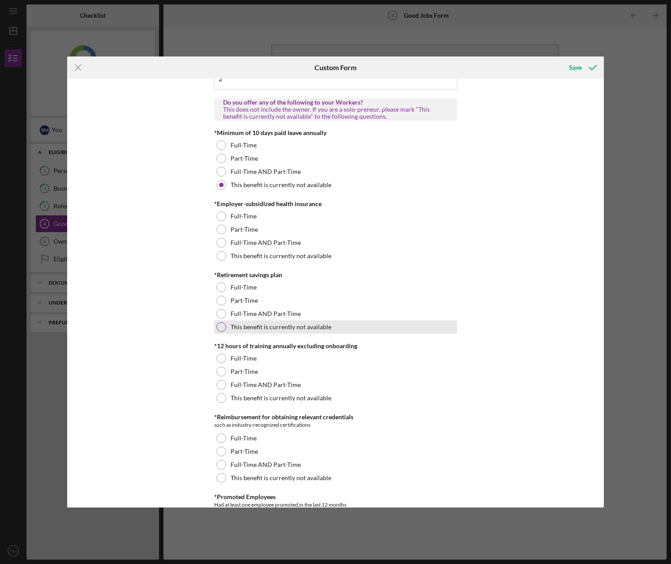
scroll to position [265, 0]
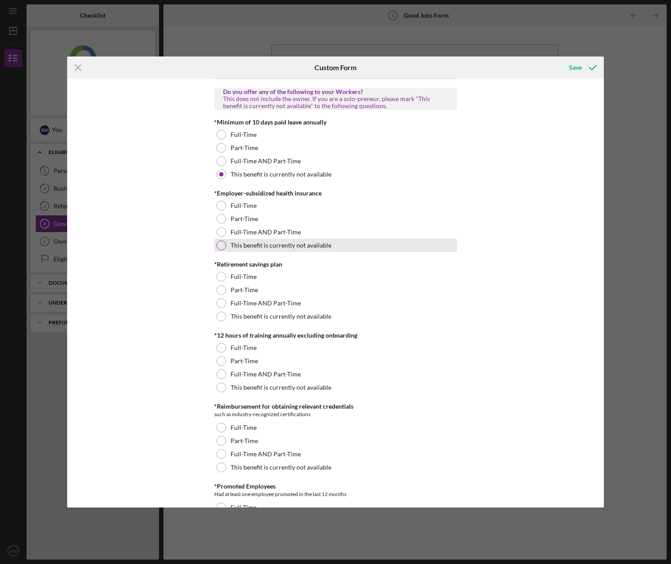
click at [216, 246] on div at bounding box center [221, 246] width 10 height 10
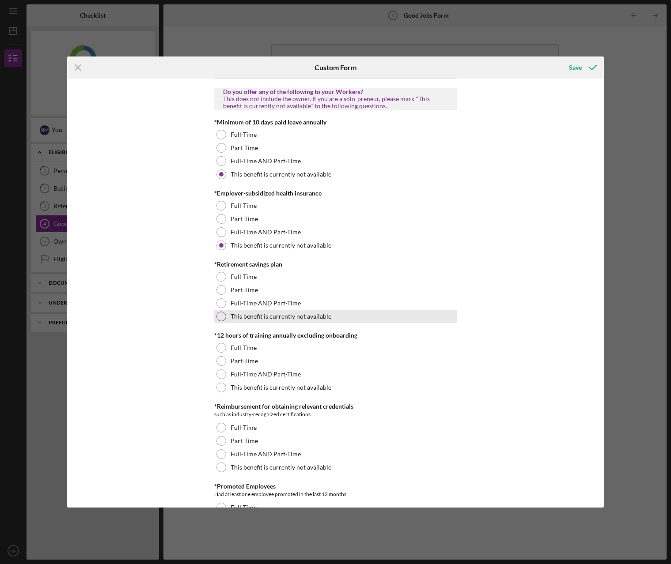
click at [223, 320] on div at bounding box center [221, 317] width 10 height 10
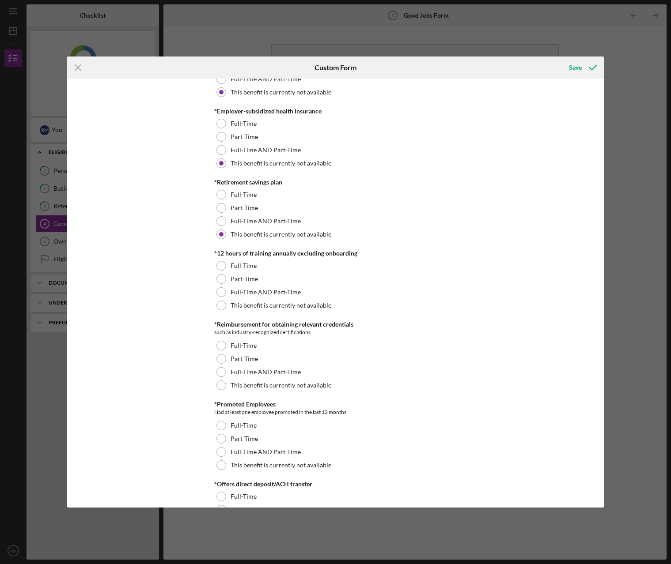
scroll to position [353, 0]
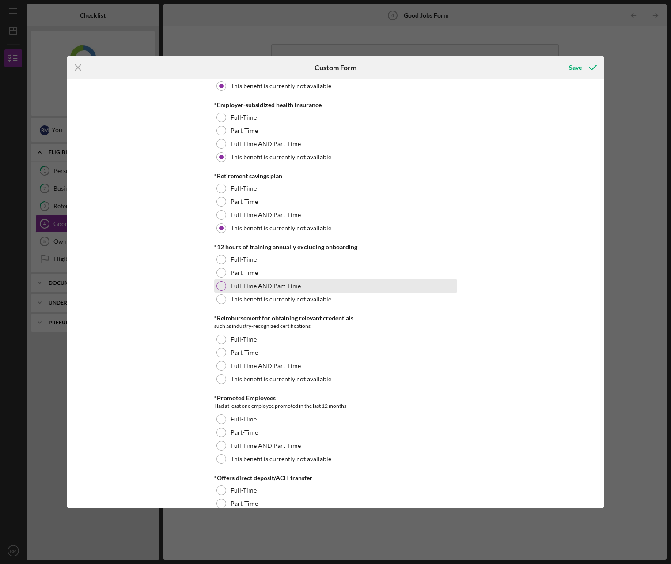
click at [221, 285] on div at bounding box center [221, 286] width 10 height 10
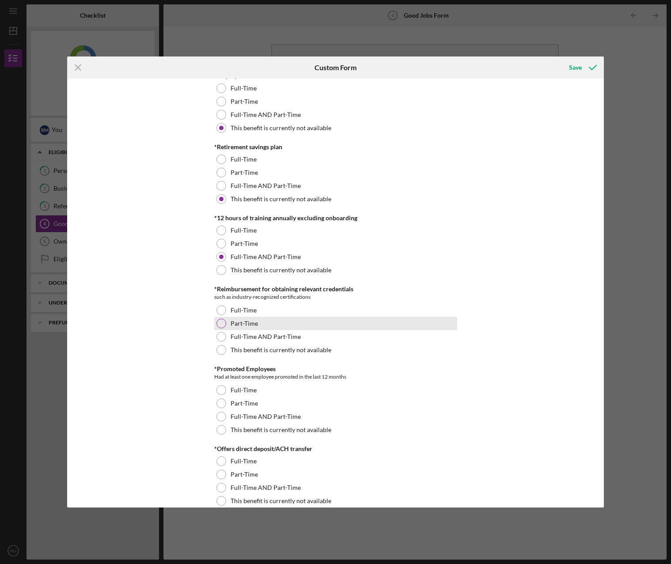
scroll to position [397, 0]
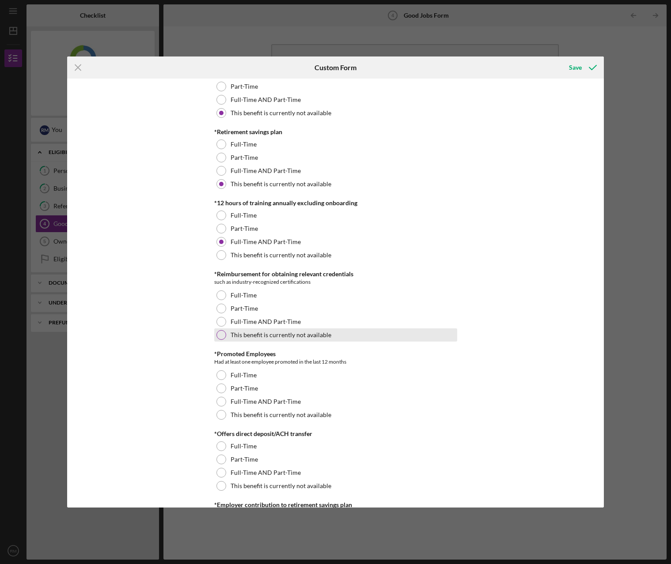
click at [219, 336] on div at bounding box center [221, 335] width 10 height 10
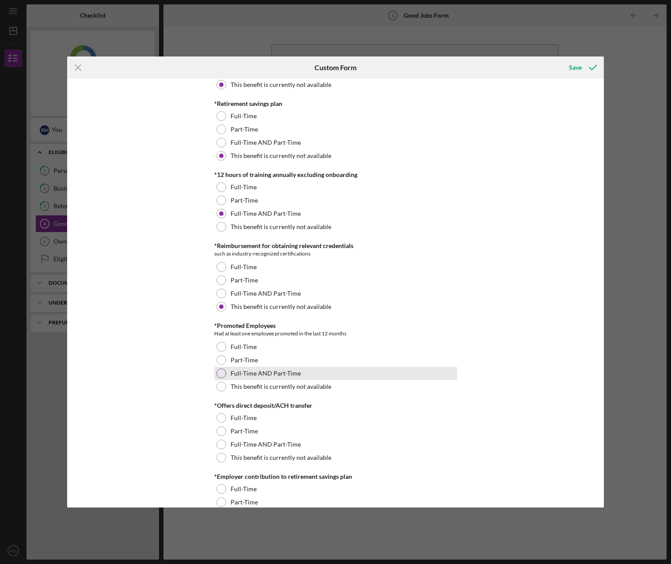
scroll to position [486, 0]
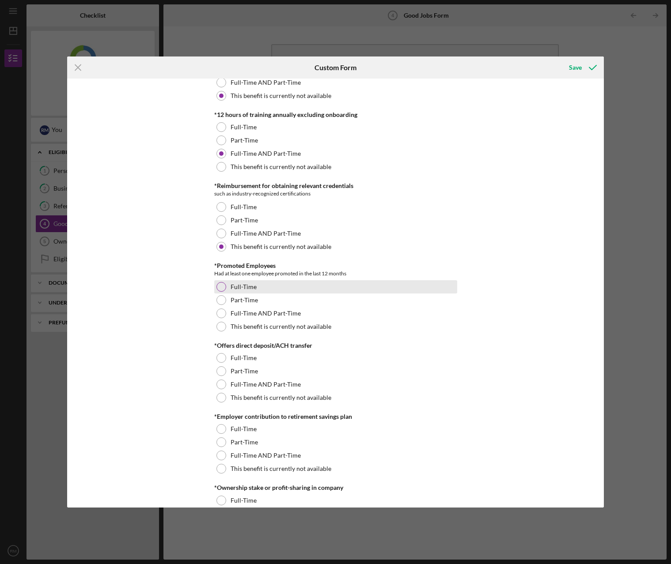
click at [222, 289] on div at bounding box center [221, 287] width 10 height 10
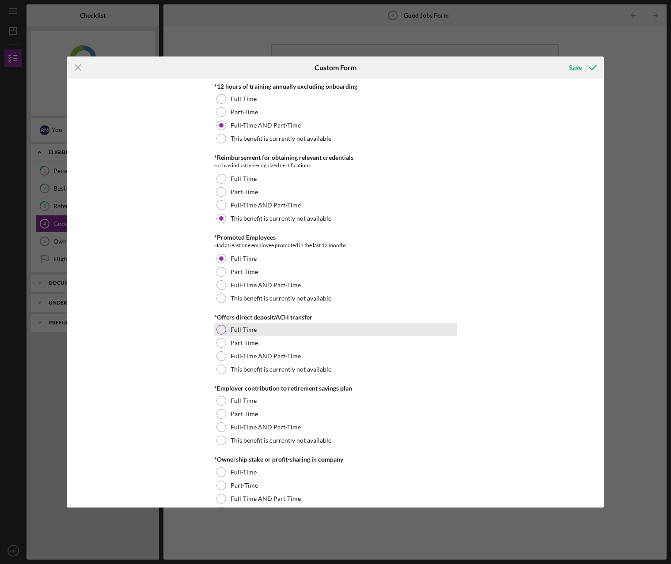
scroll to position [530, 0]
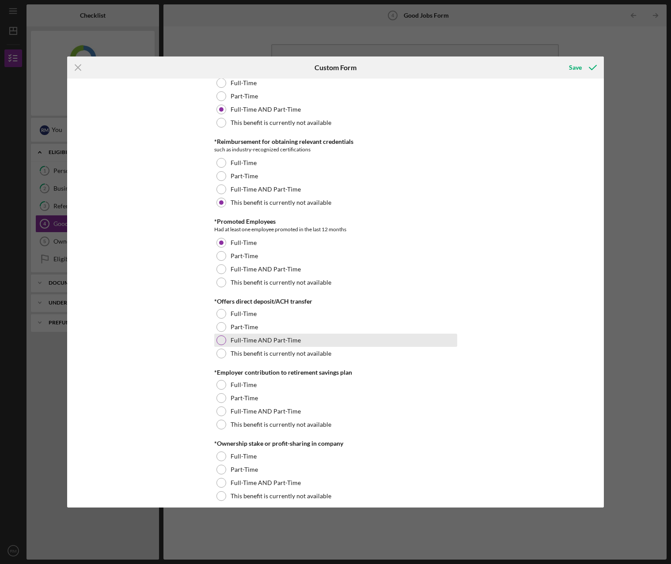
click at [221, 338] on div at bounding box center [221, 341] width 10 height 10
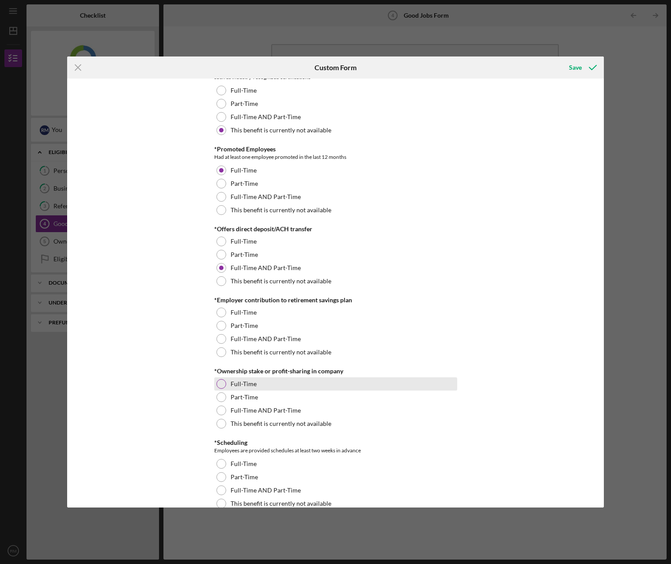
scroll to position [618, 0]
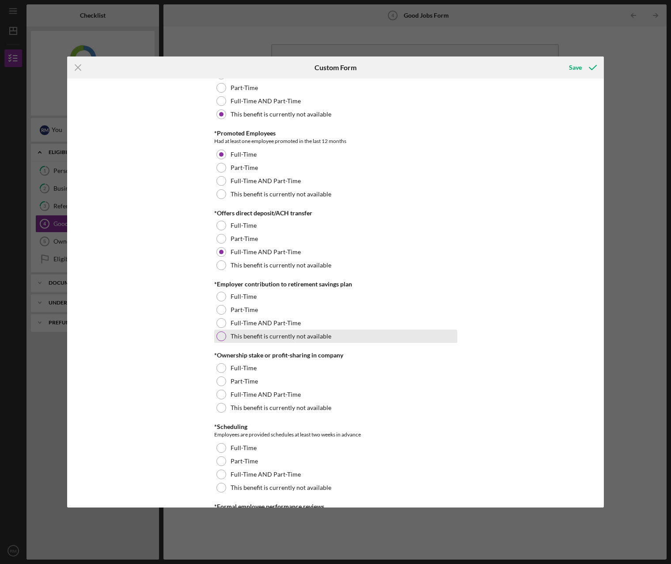
click at [219, 338] on div at bounding box center [221, 337] width 10 height 10
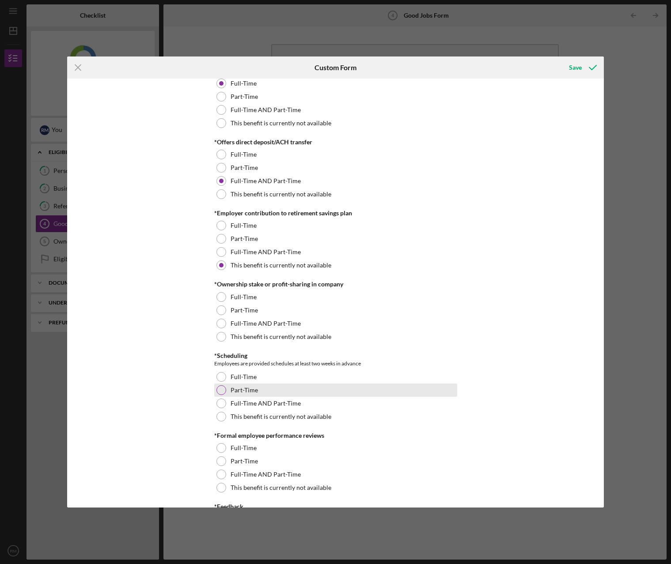
scroll to position [707, 0]
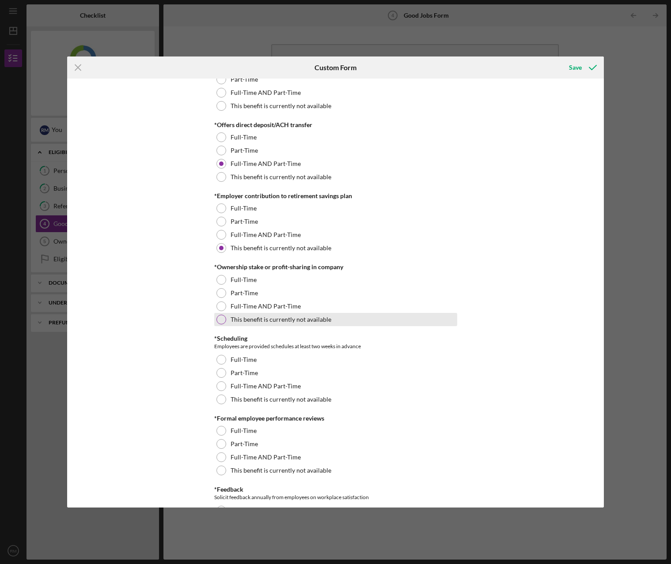
click at [222, 321] on div at bounding box center [221, 320] width 10 height 10
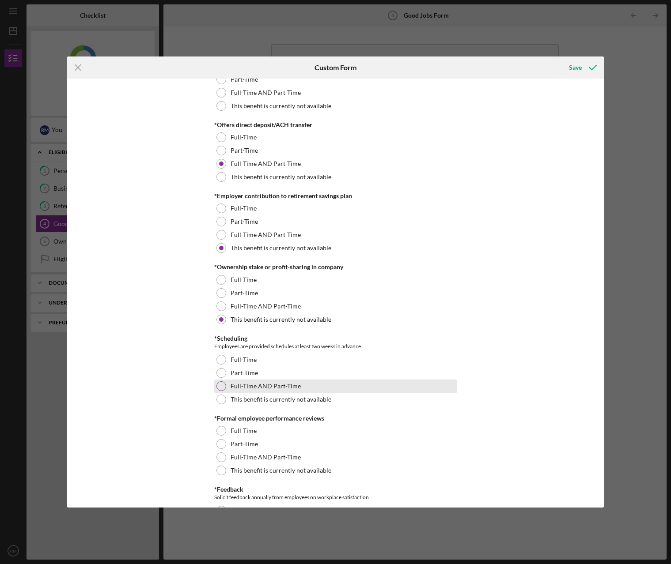
click at [221, 386] on div at bounding box center [221, 387] width 10 height 10
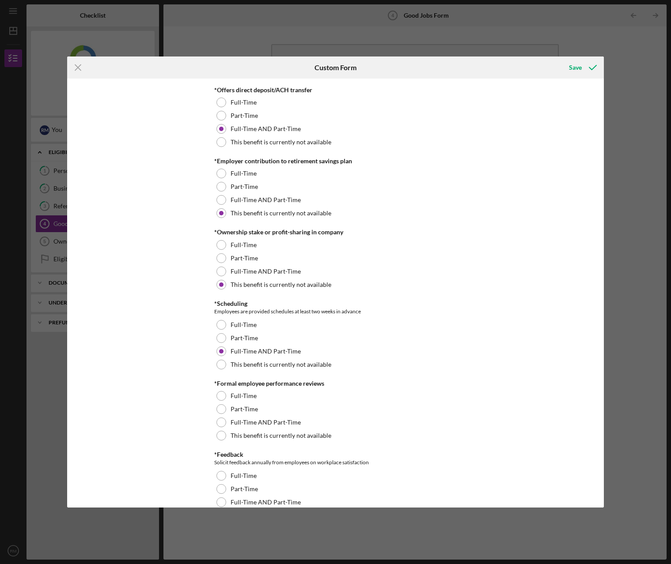
scroll to position [839, 0]
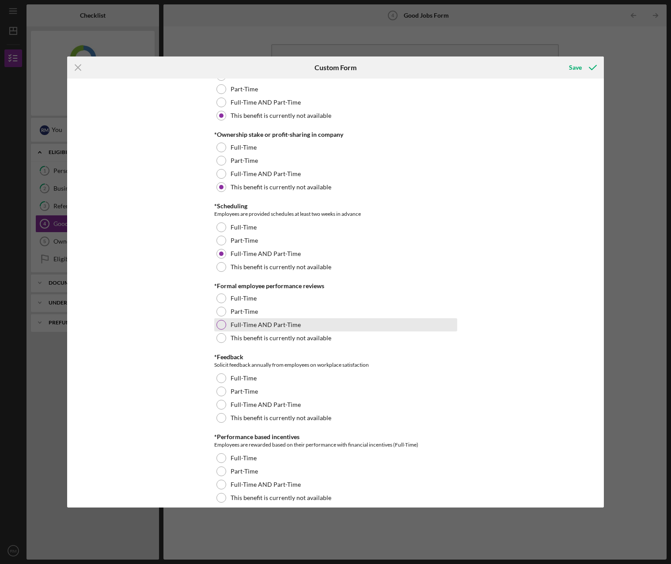
click at [221, 319] on div "Full-Time AND Part-Time" at bounding box center [335, 324] width 243 height 13
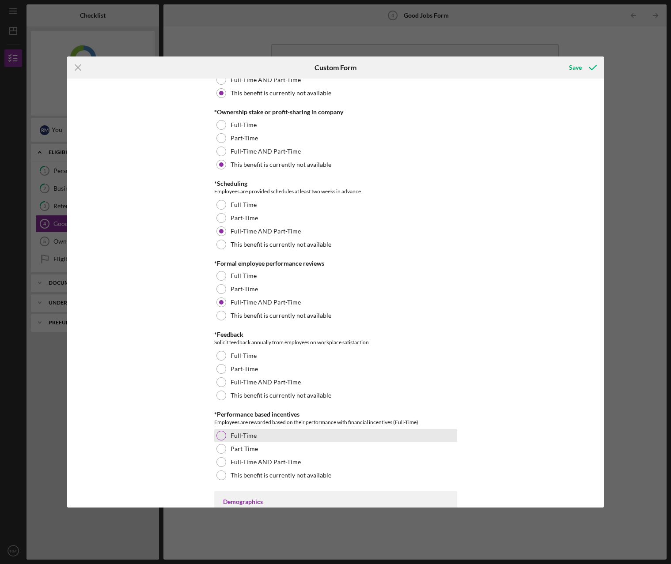
scroll to position [927, 0]
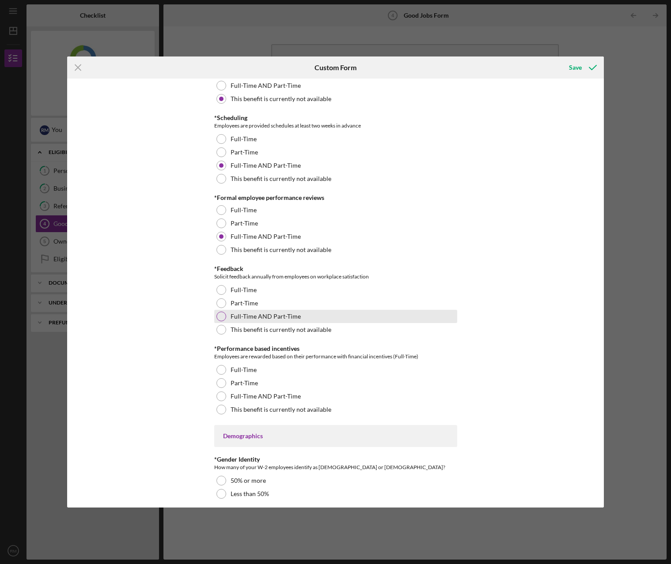
click at [218, 315] on div at bounding box center [221, 317] width 10 height 10
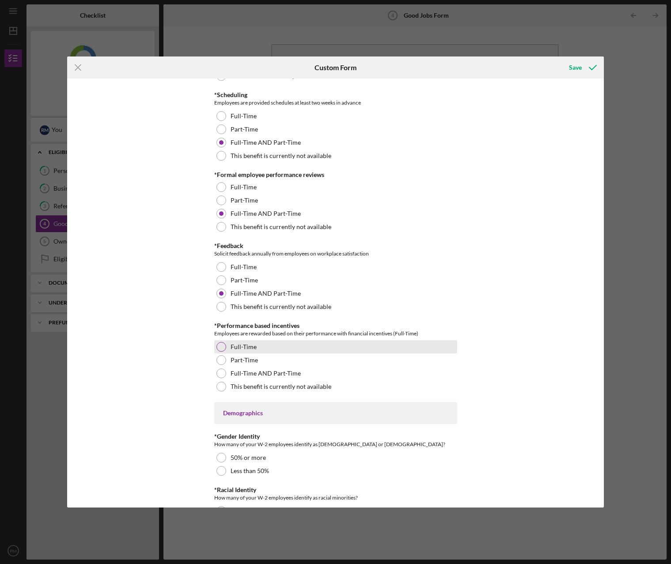
scroll to position [972, 0]
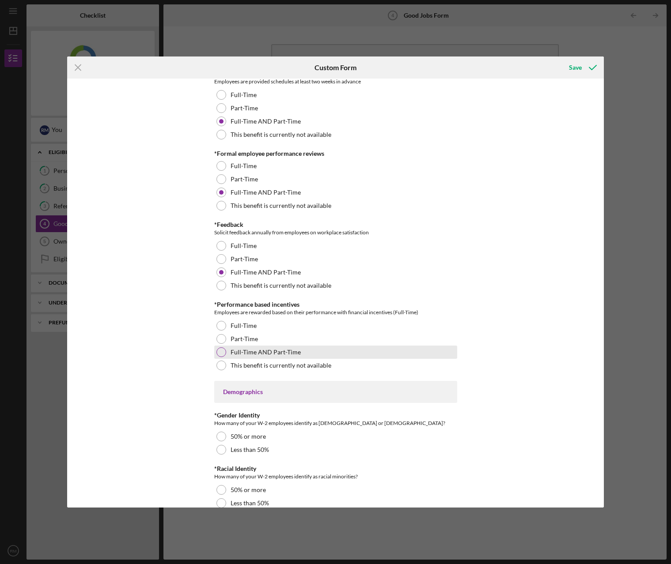
click at [219, 351] on div at bounding box center [221, 353] width 10 height 10
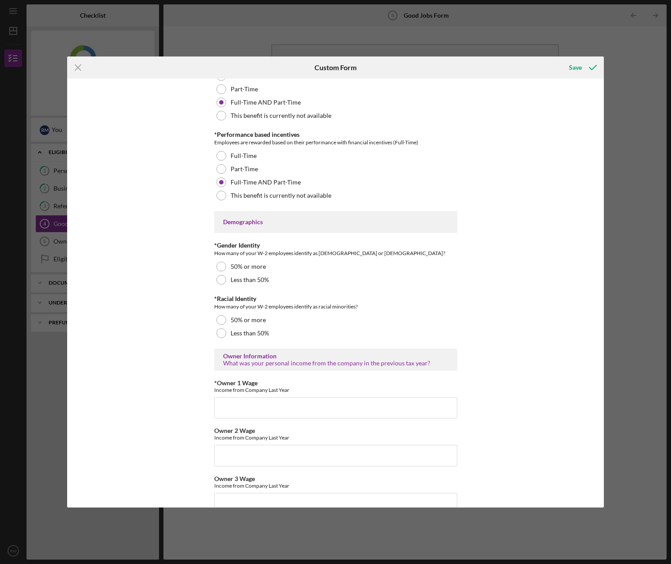
scroll to position [1148, 0]
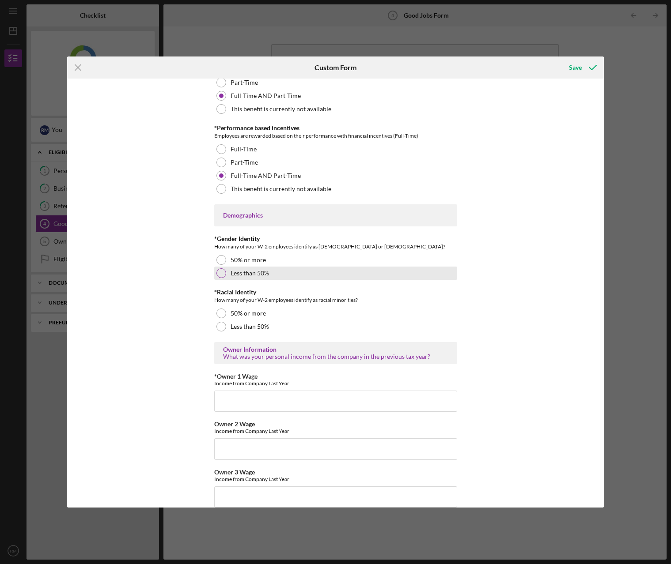
click at [218, 273] on div at bounding box center [221, 273] width 10 height 10
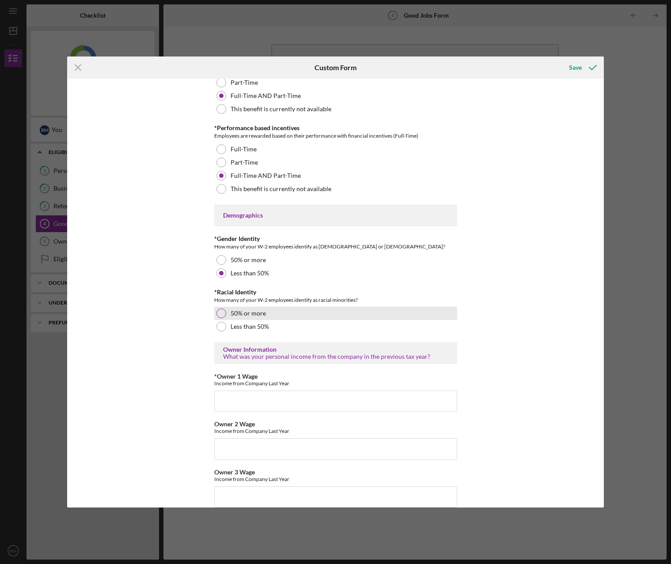
click at [219, 314] on div at bounding box center [221, 314] width 10 height 10
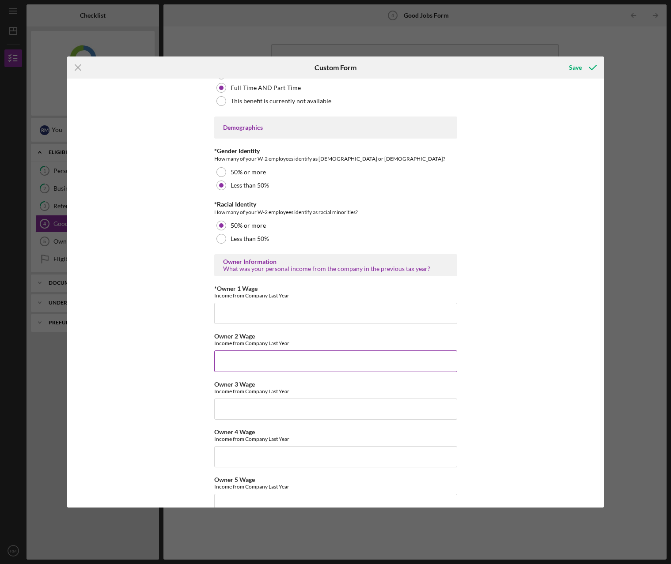
scroll to position [1237, 0]
click at [227, 318] on input "*Owner 1 Wage" at bounding box center [335, 313] width 243 height 21
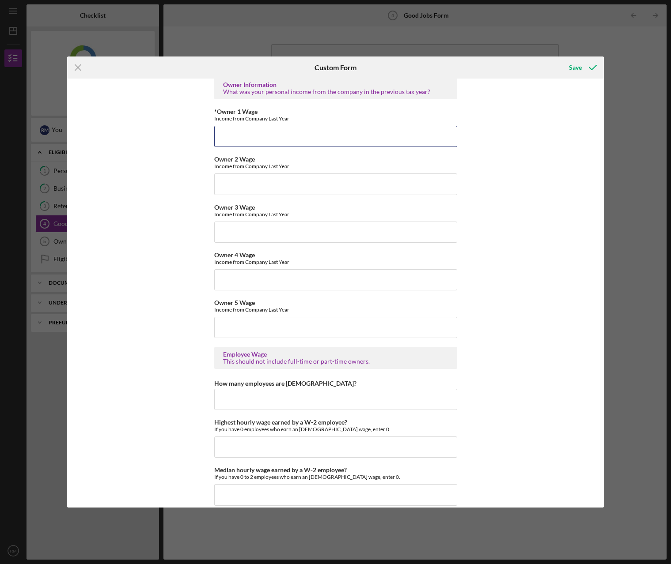
scroll to position [1369, 0]
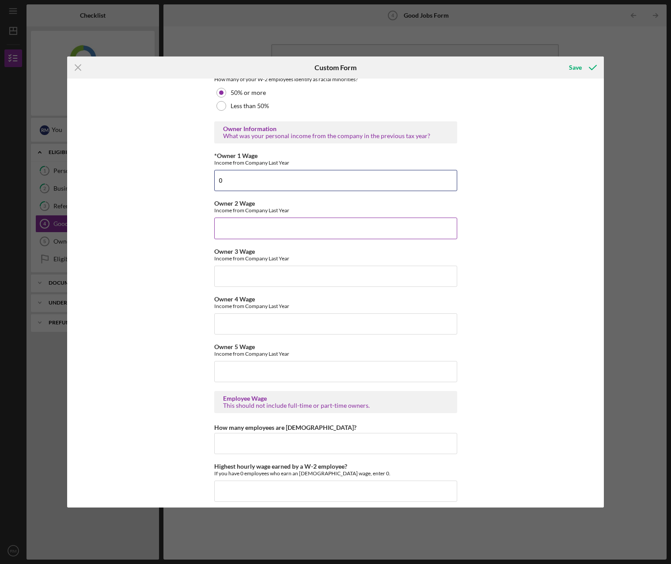
type input "0"
click at [242, 229] on input "Owner 2 Wage" at bounding box center [335, 228] width 243 height 21
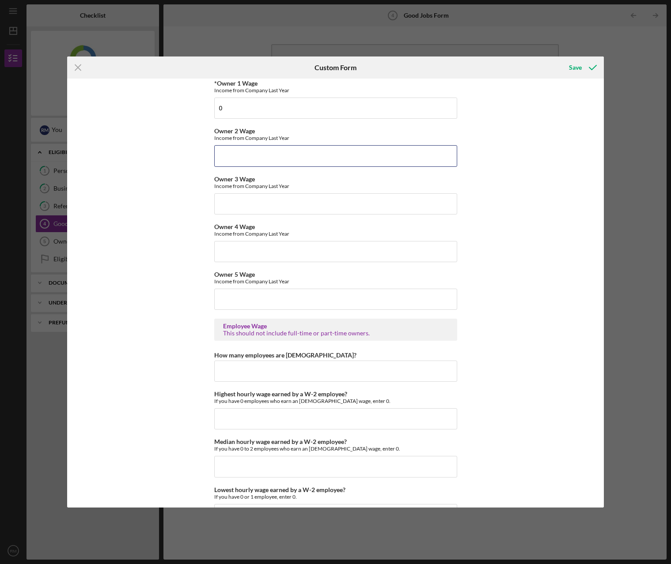
scroll to position [1457, 0]
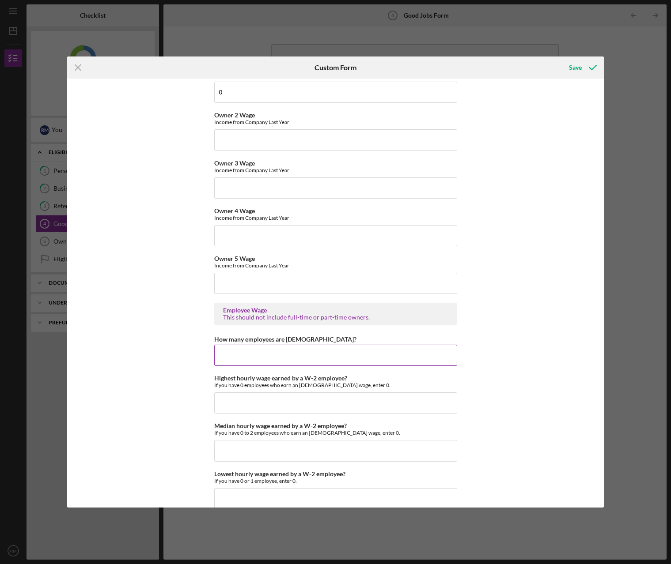
click at [225, 359] on input "How many employees are [DEMOGRAPHIC_DATA]?" at bounding box center [335, 355] width 243 height 21
type input "4"
click at [229, 403] on input "Highest hourly wage earned by a W-2 employee?" at bounding box center [335, 403] width 243 height 21
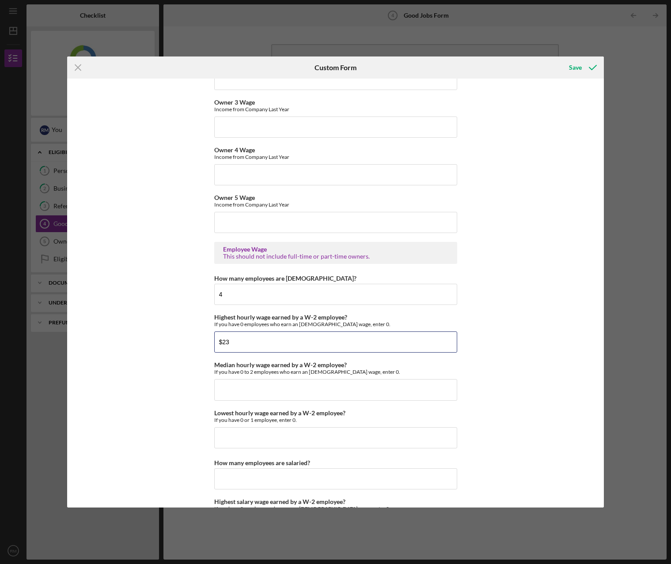
scroll to position [1546, 0]
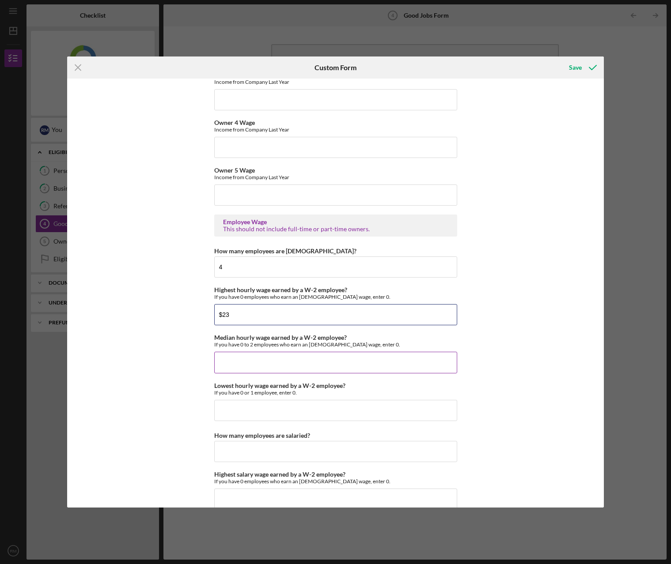
type input "$23"
click at [234, 364] on input "Median hourly wage earned by a W-2 employee?" at bounding box center [335, 362] width 243 height 21
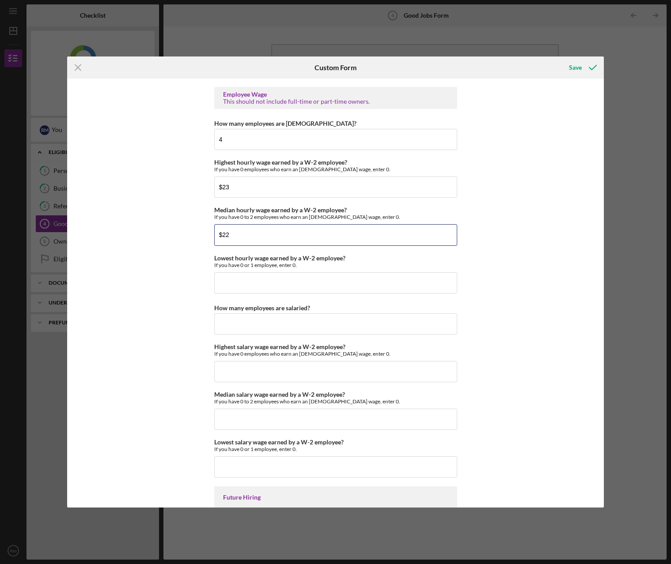
scroll to position [1678, 0]
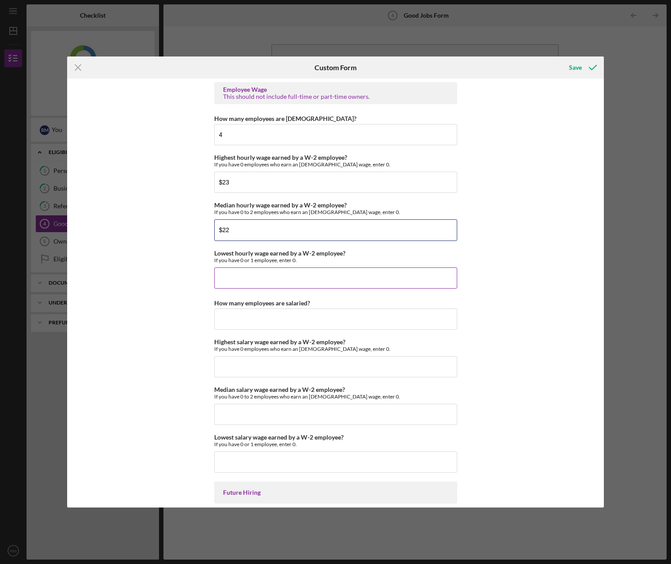
type input "$22"
click at [244, 279] on input "Lowest hourly wage earned by a W-2 employee?" at bounding box center [335, 278] width 243 height 21
type input "$21"
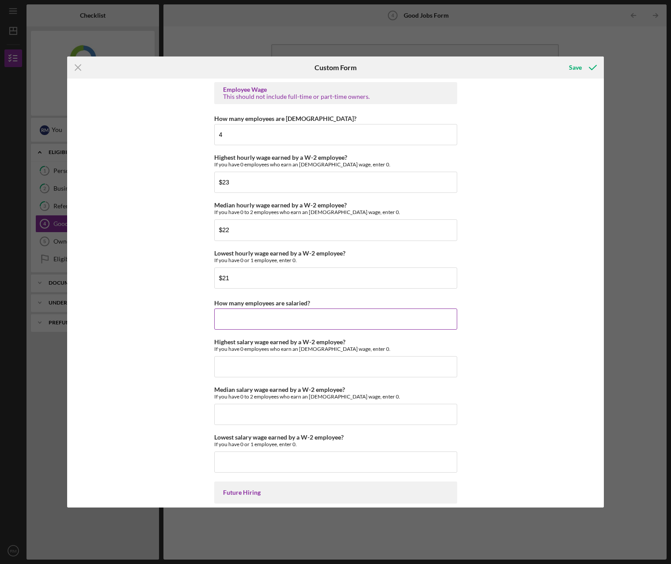
click at [226, 324] on input "How many employees are salaried?" at bounding box center [335, 319] width 243 height 21
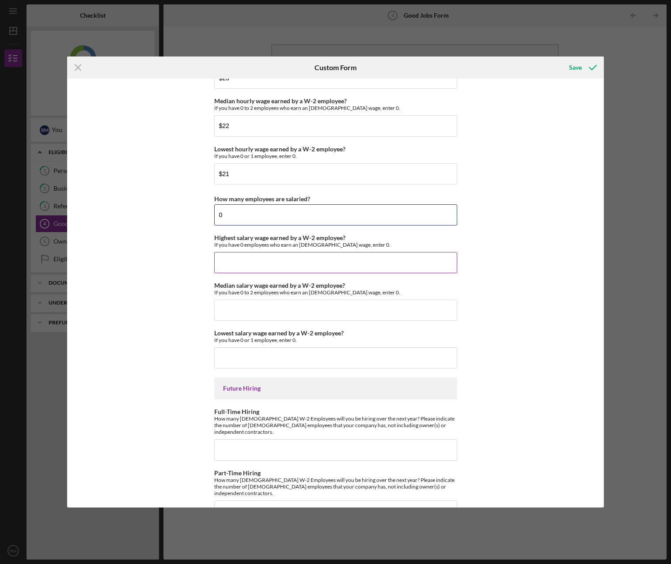
scroll to position [1796, 0]
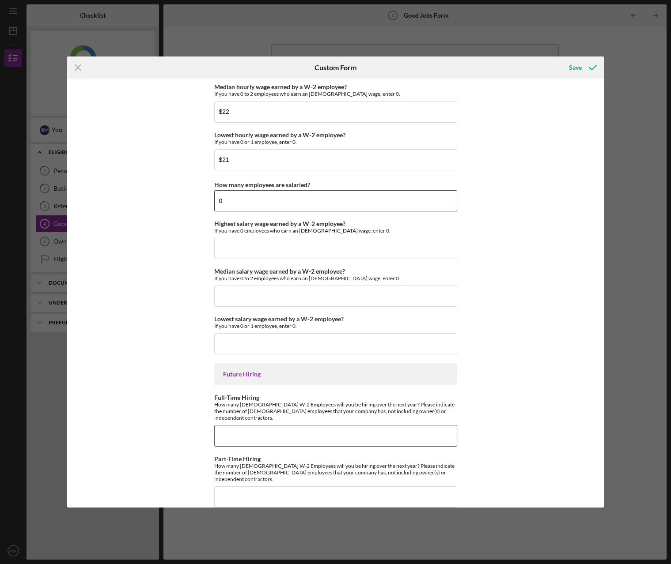
type input "0"
click at [246, 437] on input "Full-Time Hiring" at bounding box center [335, 435] width 243 height 21
type input "1"
click at [239, 487] on input "Part-Time Hiring" at bounding box center [335, 497] width 243 height 21
type input "1"
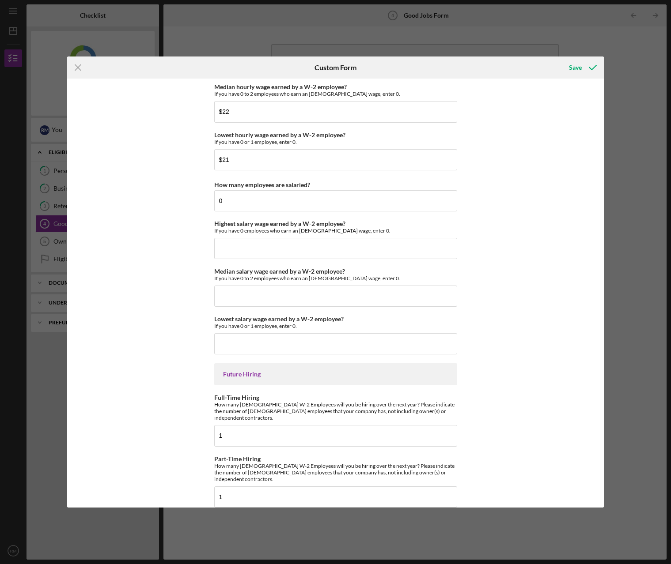
click at [159, 362] on div "Good Jobs Form *Total Number of [DEMOGRAPHIC_DATA] W-2 Employees If you have no…" at bounding box center [335, 293] width 537 height 429
click at [576, 65] on div "Save" at bounding box center [575, 68] width 13 height 18
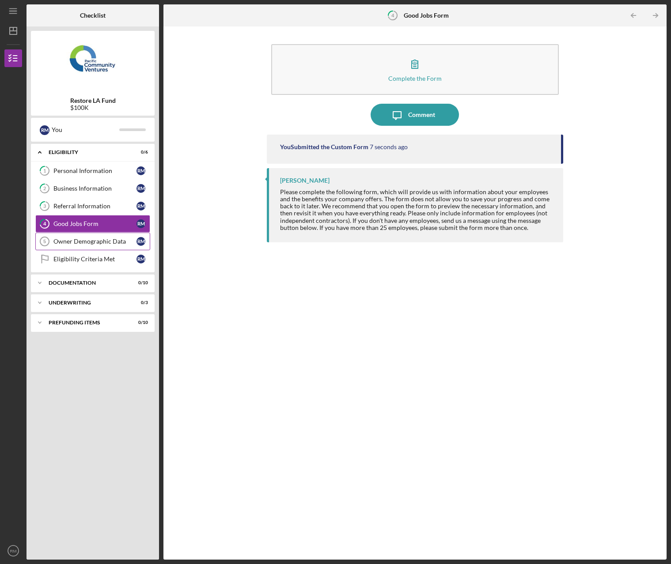
click at [112, 238] on div "Owner Demographic Data" at bounding box center [94, 241] width 83 height 7
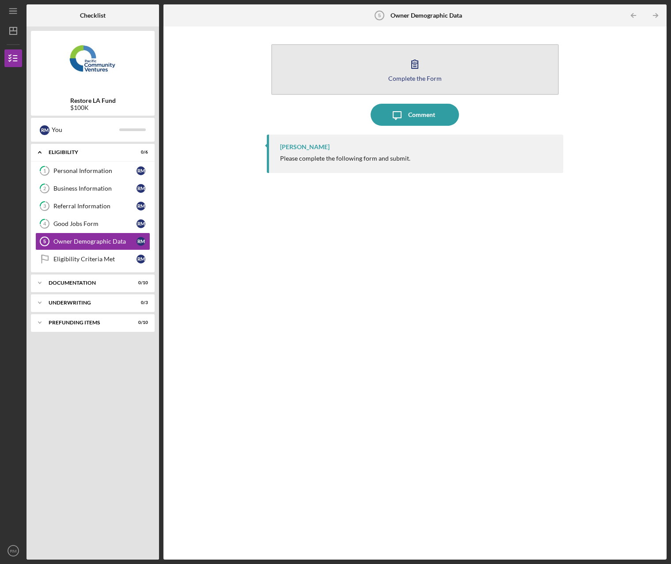
click at [405, 72] on icon "button" at bounding box center [415, 64] width 22 height 22
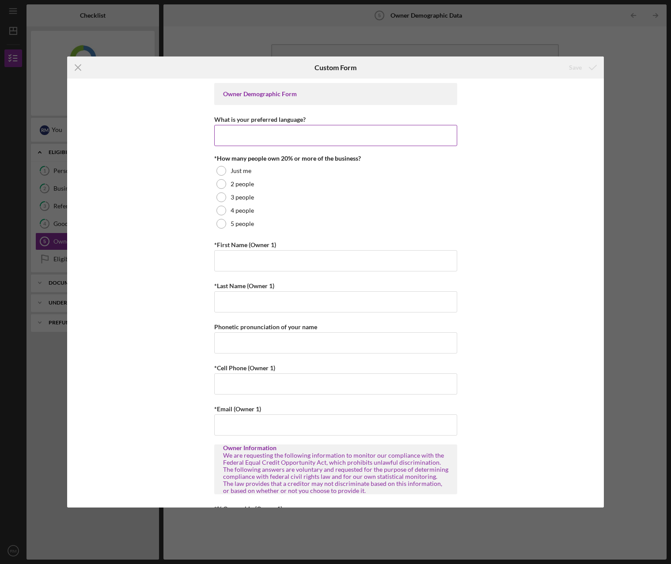
click at [248, 131] on input "What is your preferred language?" at bounding box center [335, 135] width 243 height 21
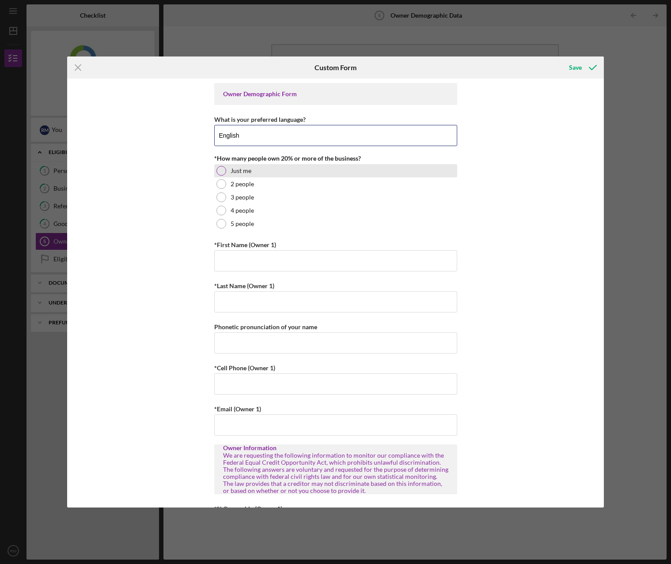
type input "English"
click at [222, 169] on div at bounding box center [221, 171] width 10 height 10
click at [258, 260] on input "*First Name (Owner 1)" at bounding box center [335, 260] width 243 height 21
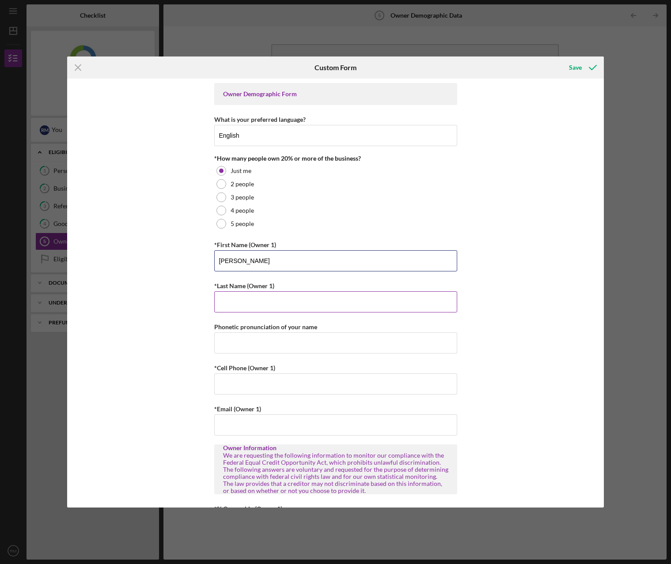
type input "[PERSON_NAME]"
click at [175, 356] on div "Owner Demographic Form What is your preferred language? English *How many peopl…" at bounding box center [335, 293] width 537 height 429
click at [237, 348] on input "Phonetic pronunciation of your name" at bounding box center [335, 343] width 243 height 21
click at [242, 381] on input "*Cell Phone (Owner 1)" at bounding box center [335, 384] width 243 height 21
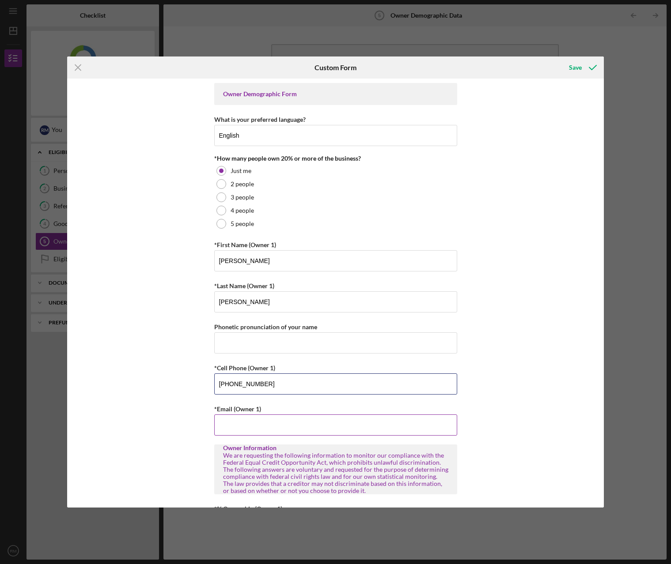
type input "[PHONE_NUMBER]"
click at [349, 423] on input "*Email (Owner 1)" at bounding box center [335, 425] width 243 height 21
type input "[EMAIL_ADDRESS][DOMAIN_NAME]"
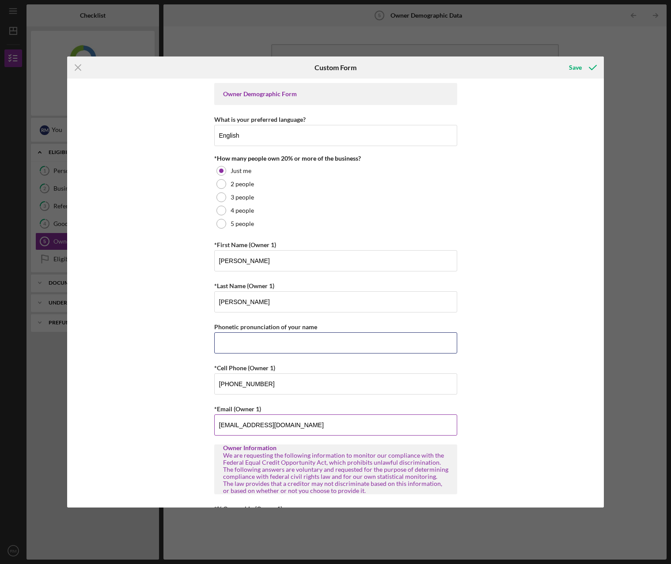
type input "6263913600"
drag, startPoint x: 265, startPoint y: 344, endPoint x: 117, endPoint y: 337, distance: 148.5
click at [188, 339] on div "Owner Demographic Form What is your preferred language? English *How many peopl…" at bounding box center [335, 293] width 537 height 429
click at [543, 382] on div "Owner Demographic Form What is your preferred language? English *How many peopl…" at bounding box center [335, 293] width 537 height 429
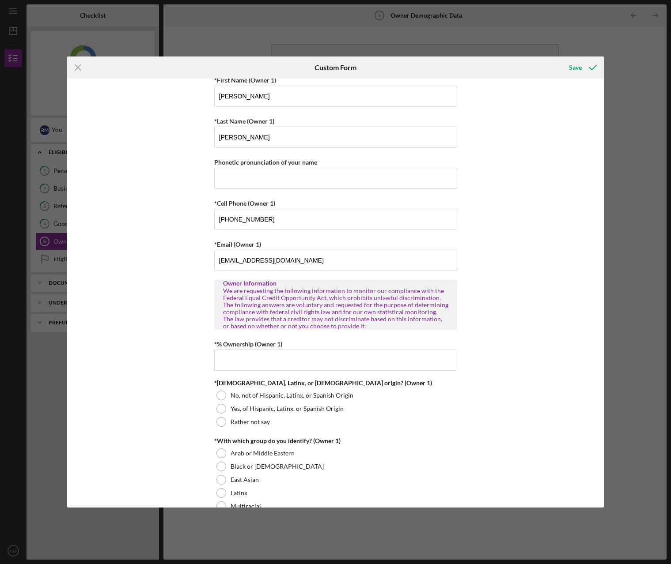
scroll to position [221, 0]
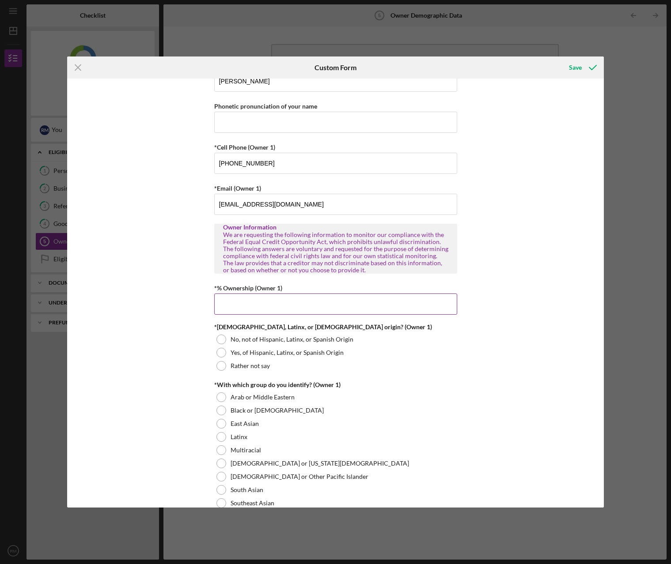
click at [284, 306] on input "*% Ownership (Owner 1)" at bounding box center [335, 304] width 243 height 21
type input "100.00000%"
click at [435, 355] on div "Yes, of Hispanic, Latinx, or Spanish Origin" at bounding box center [335, 352] width 243 height 13
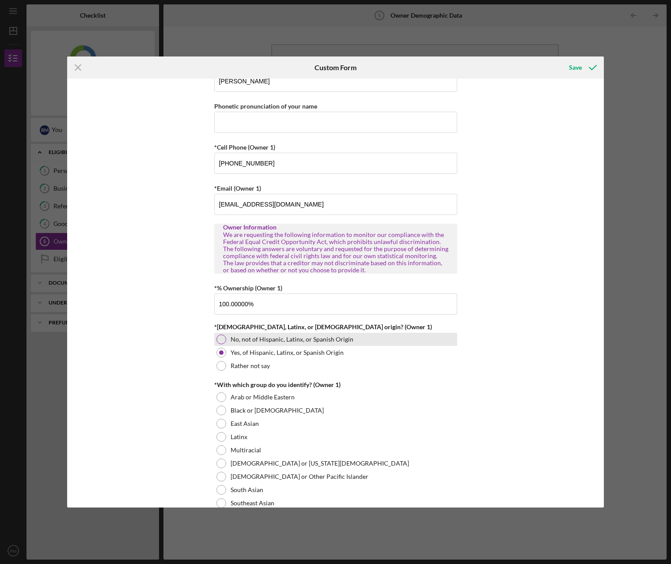
click at [219, 341] on div at bounding box center [221, 340] width 10 height 10
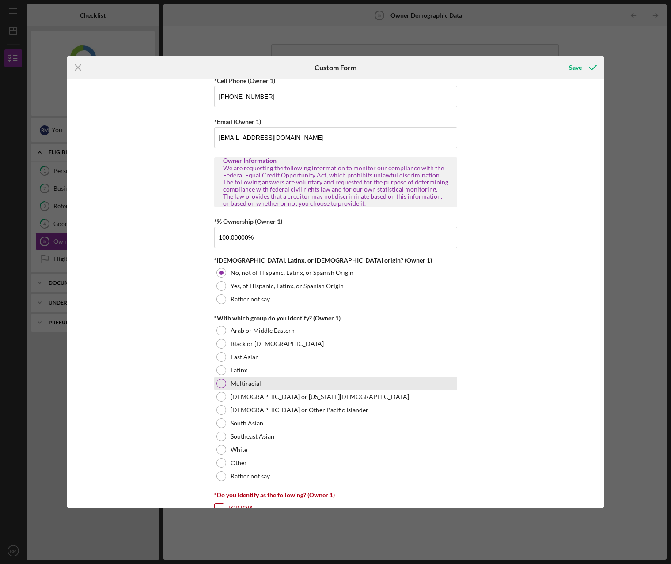
scroll to position [309, 0]
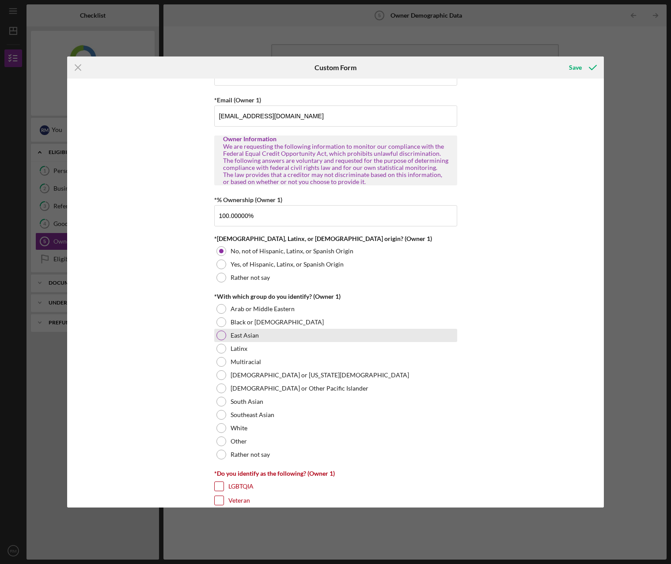
click at [222, 337] on div at bounding box center [221, 336] width 10 height 10
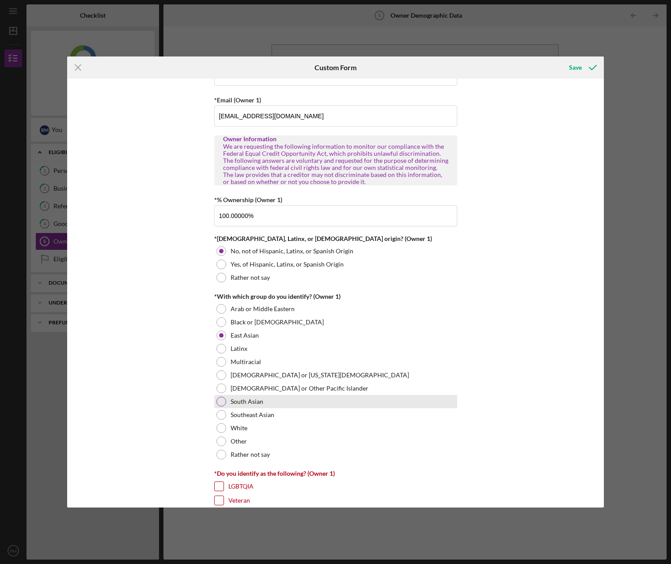
click at [225, 403] on div "South Asian" at bounding box center [335, 401] width 243 height 13
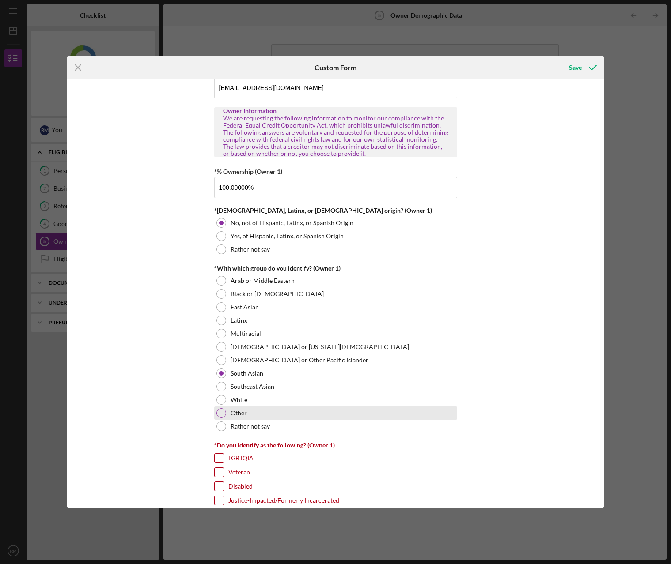
scroll to position [353, 0]
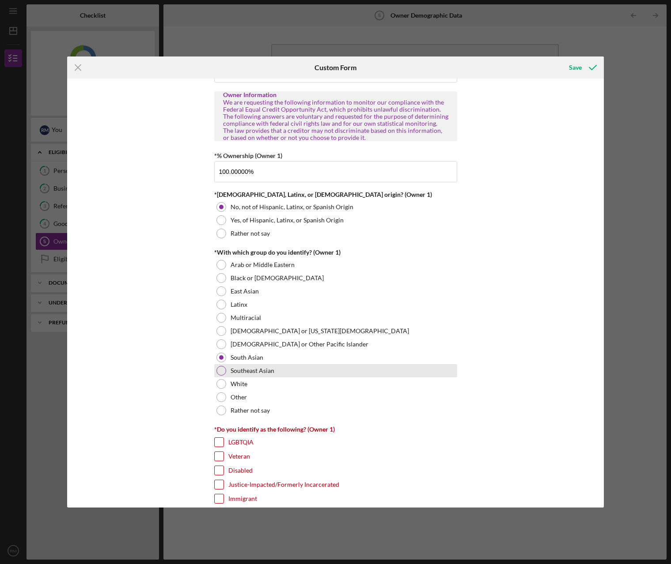
click at [223, 369] on div at bounding box center [221, 371] width 10 height 10
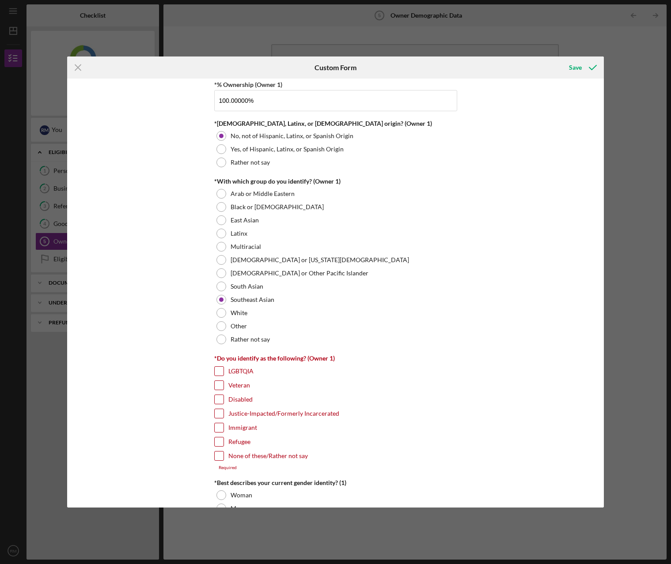
scroll to position [442, 0]
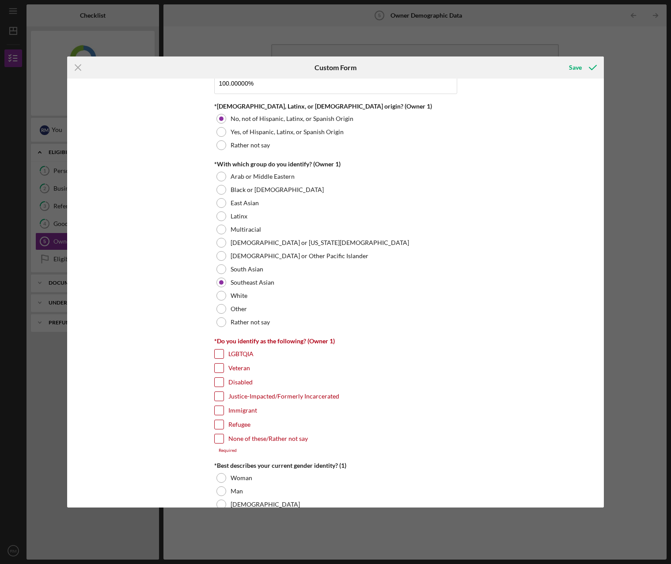
click at [217, 408] on input "Immigrant" at bounding box center [219, 410] width 9 height 9
checkbox input "true"
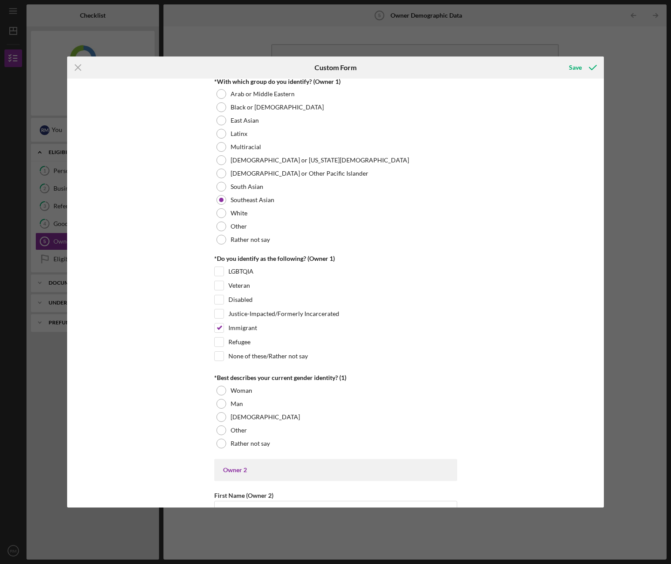
scroll to position [530, 0]
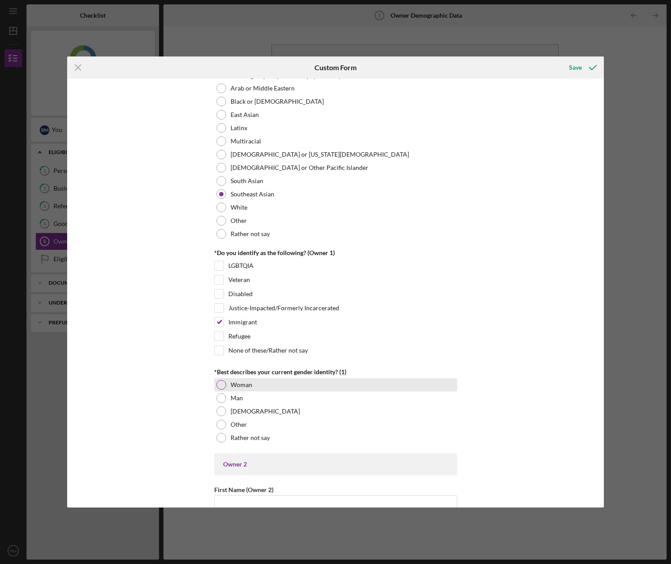
click at [219, 386] on div at bounding box center [221, 385] width 10 height 10
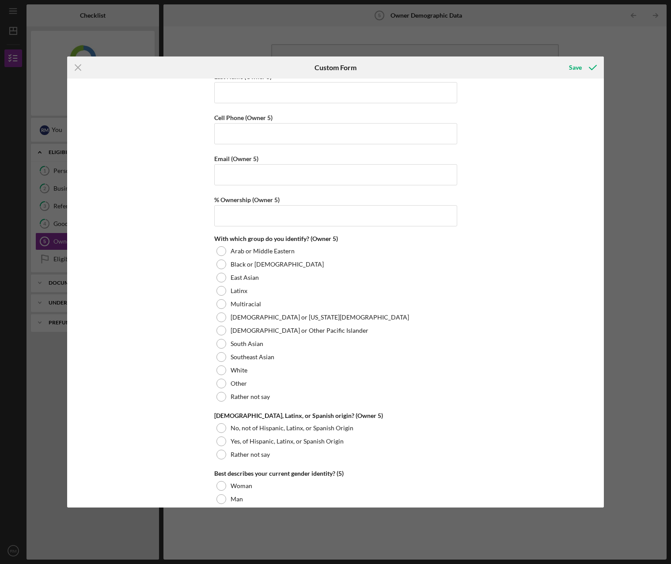
scroll to position [3218, 0]
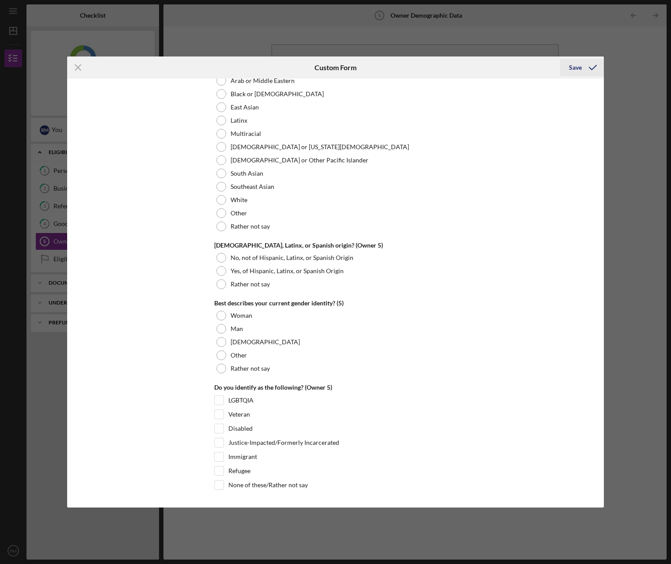
click at [576, 64] on div "Save" at bounding box center [575, 68] width 13 height 18
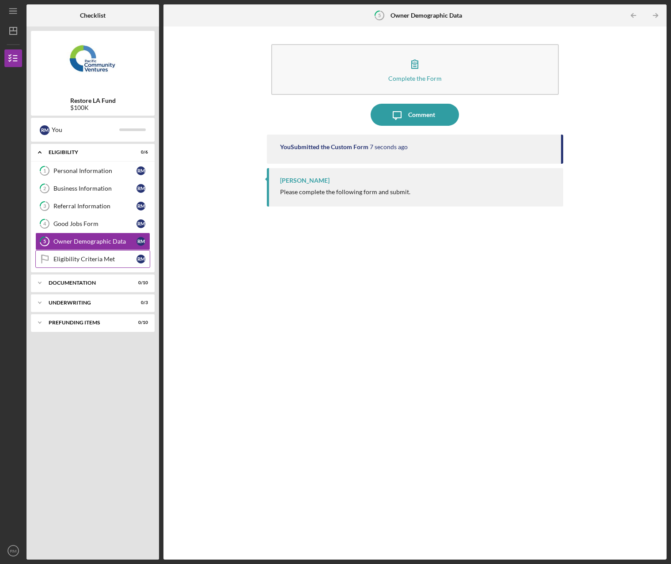
click at [89, 259] on div "Eligibility Criteria Met" at bounding box center [94, 259] width 83 height 7
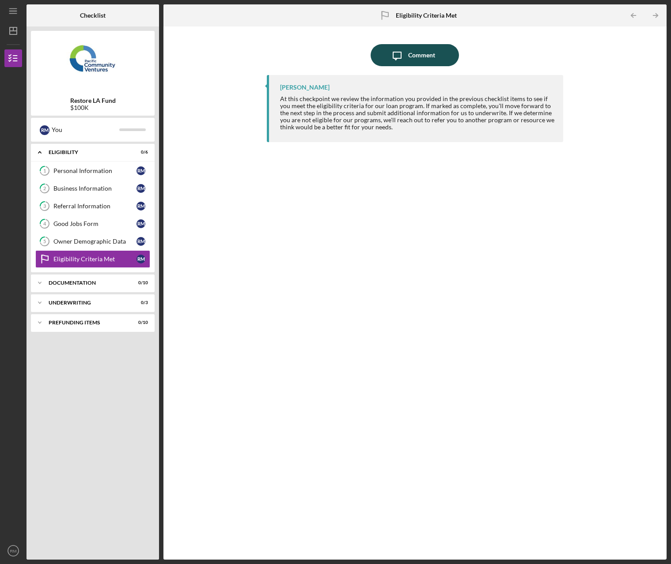
click at [420, 54] on div "Comment" at bounding box center [421, 55] width 27 height 22
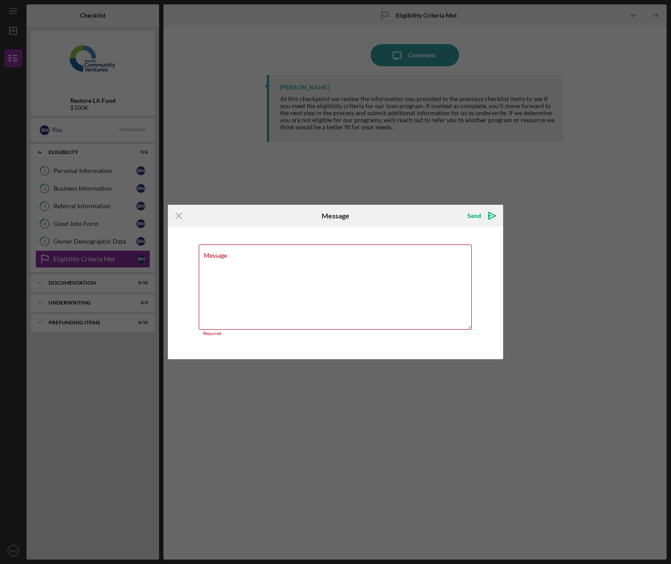
click at [487, 156] on div "Icon/Menu Close Message Send Icon/icon-invite-send Message Required Cancel Send…" at bounding box center [335, 282] width 671 height 564
click at [174, 216] on icon "Icon/Menu Close" at bounding box center [179, 216] width 22 height 22
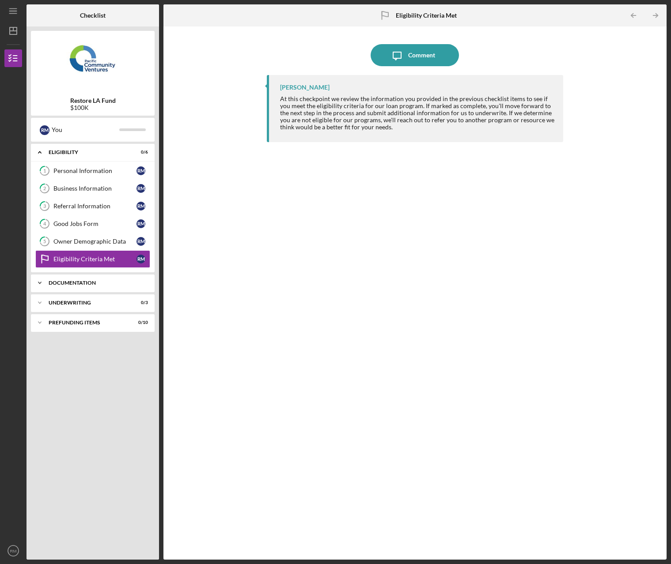
click at [83, 284] on div "Documentation" at bounding box center [96, 282] width 95 height 5
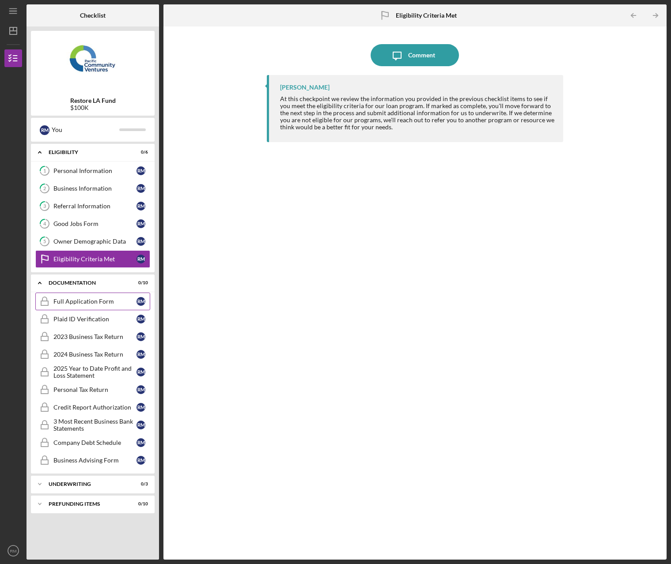
click at [102, 300] on div "Full Application Form" at bounding box center [94, 301] width 83 height 7
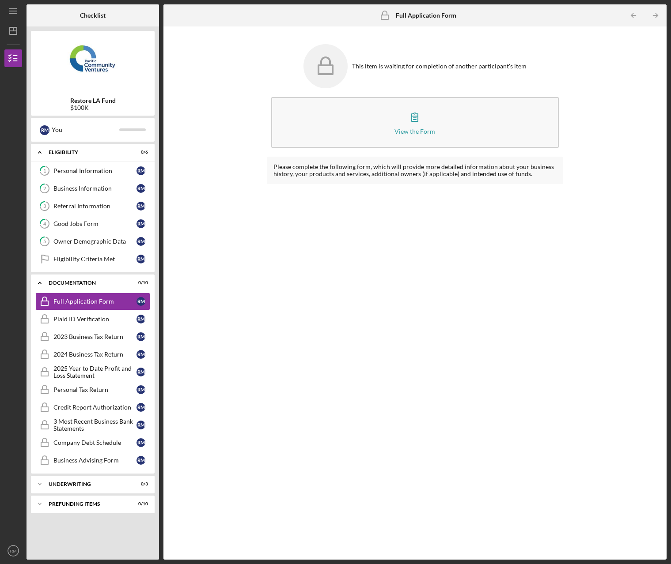
click at [235, 117] on div "This item is waiting for completion of another participant's item View the Form…" at bounding box center [415, 293] width 494 height 525
